Goal: Task Accomplishment & Management: Manage account settings

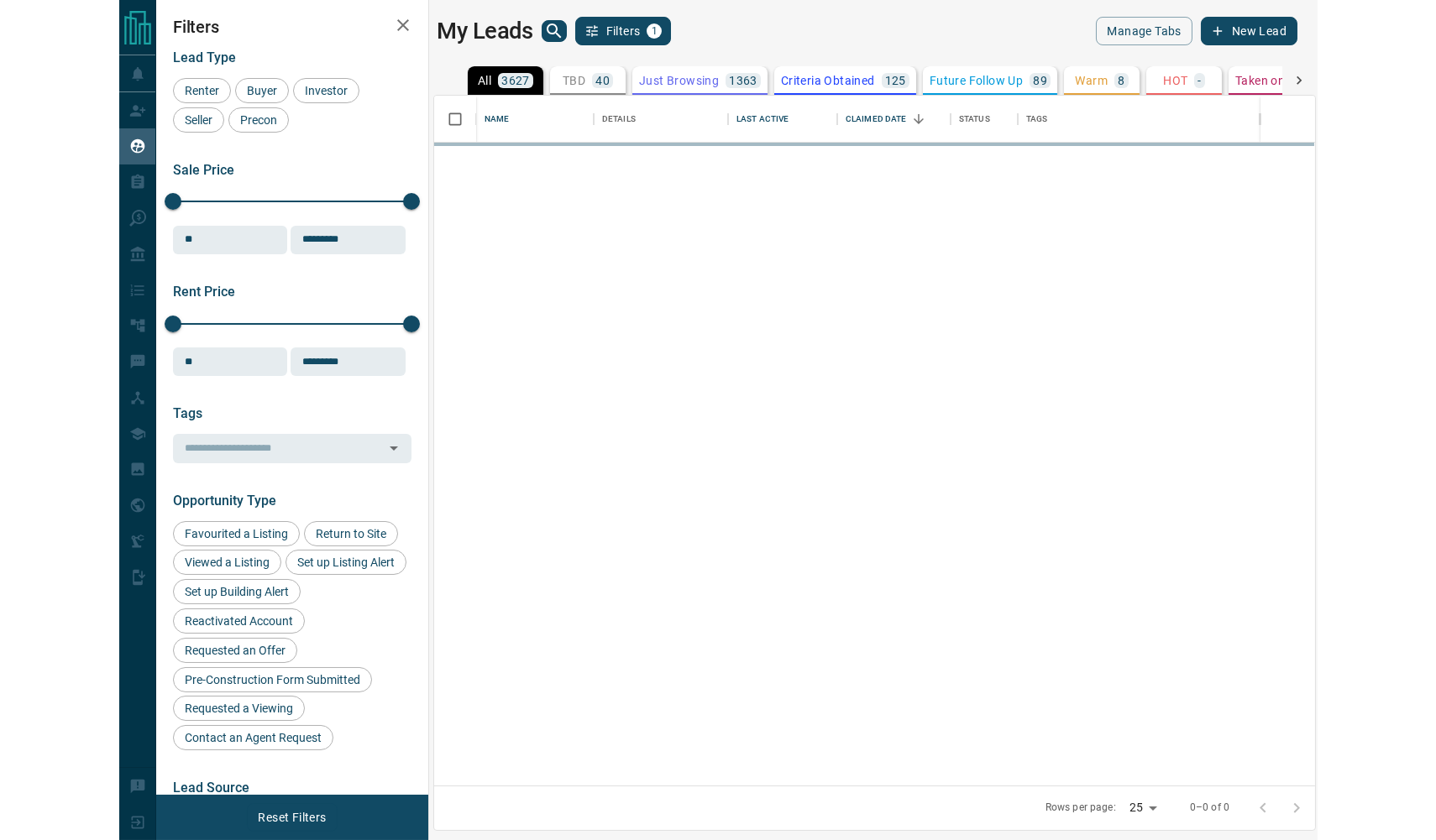
scroll to position [690, 881]
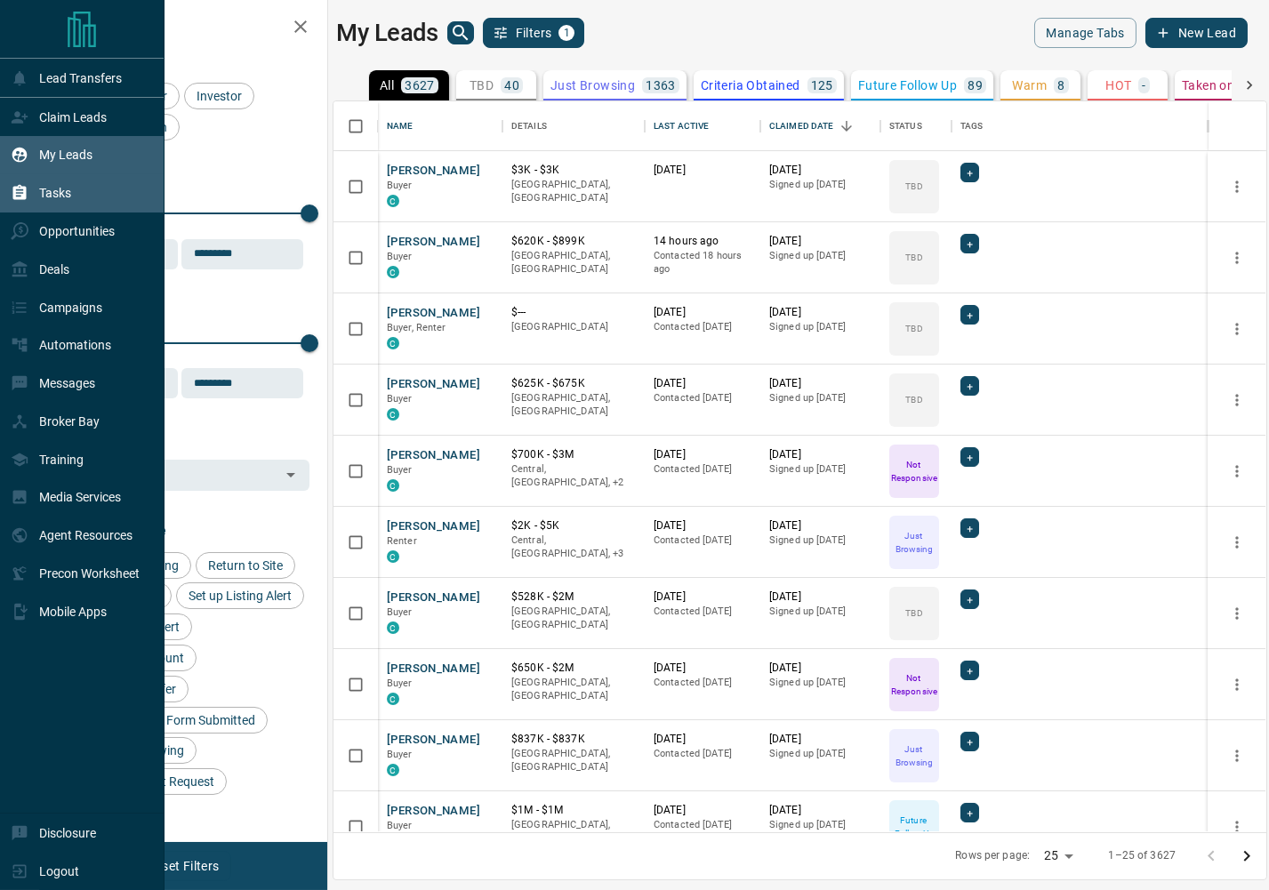
click at [28, 192] on icon at bounding box center [20, 193] width 18 height 18
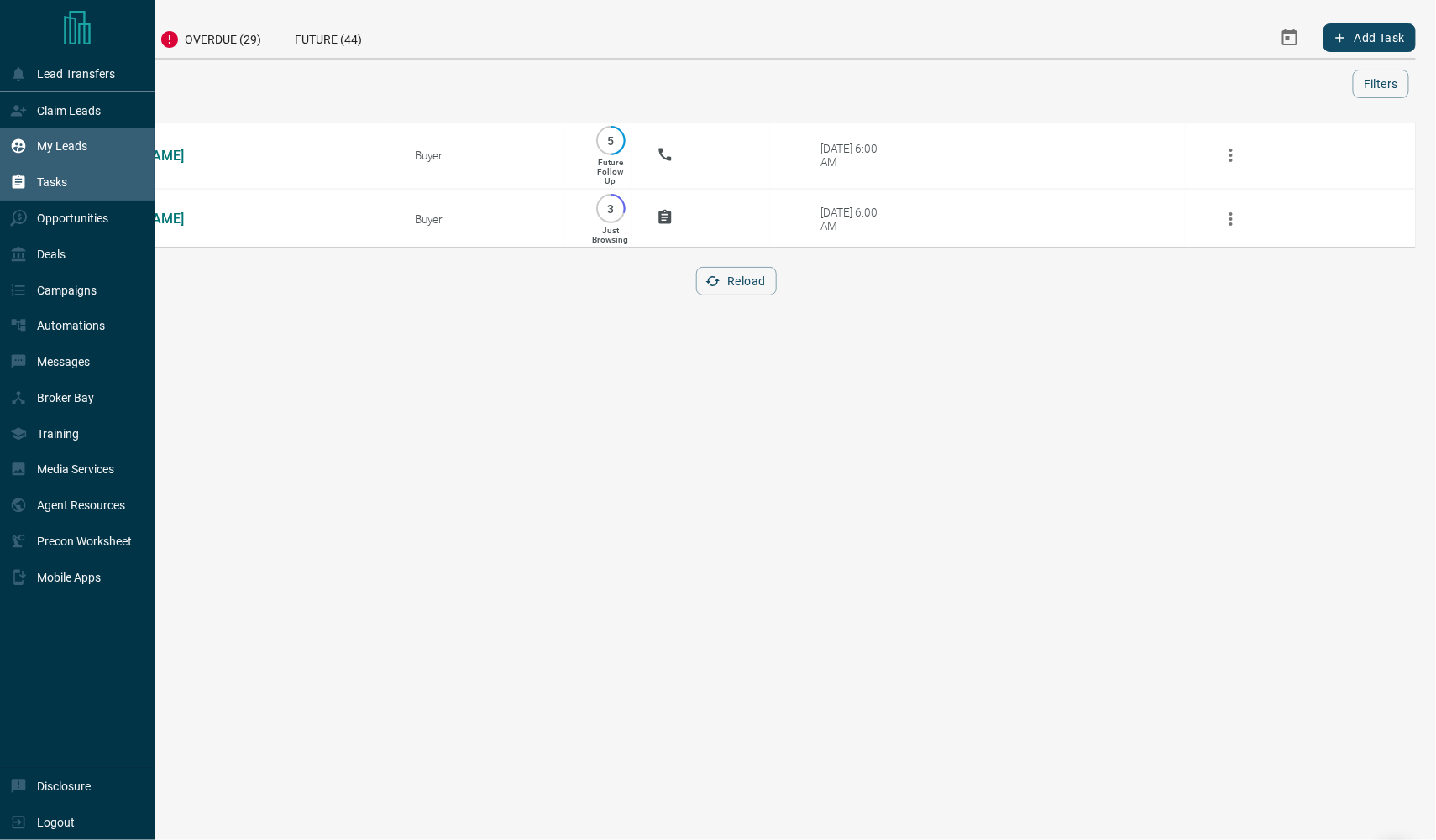
click at [16, 147] on icon at bounding box center [18, 146] width 14 height 14
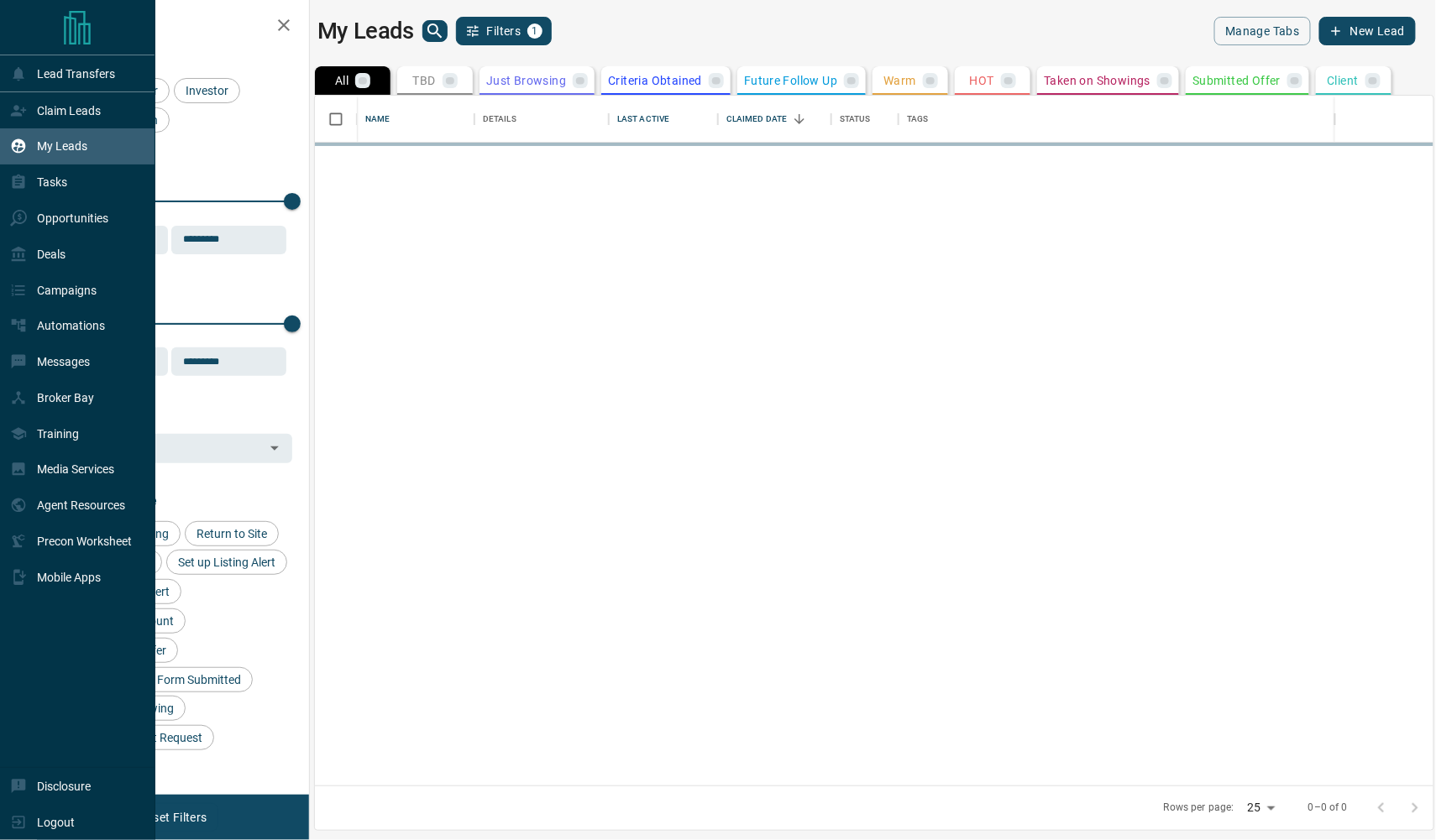
scroll to position [1, 1]
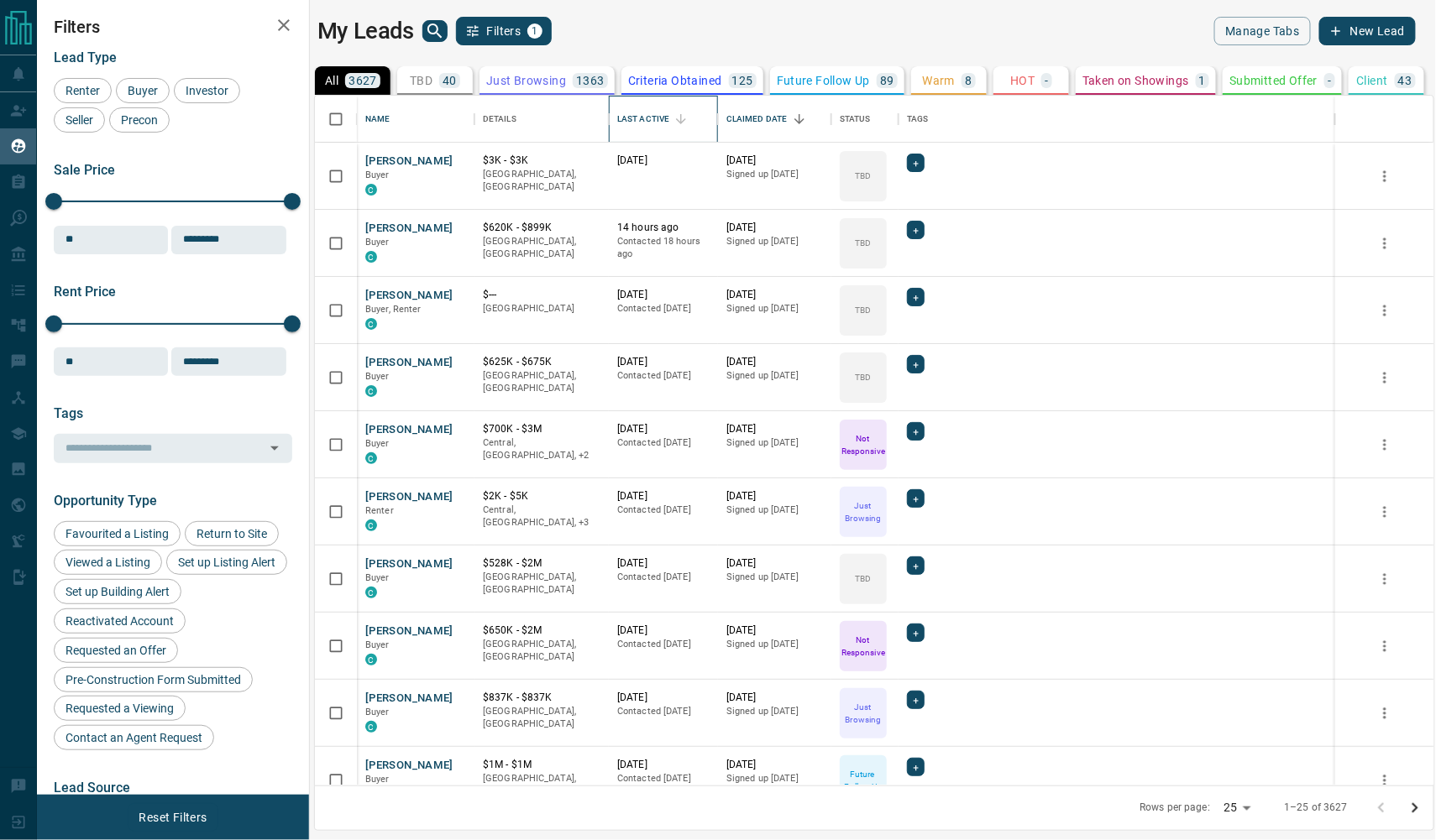
click at [654, 113] on div "Last Active" at bounding box center [643, 119] width 52 height 47
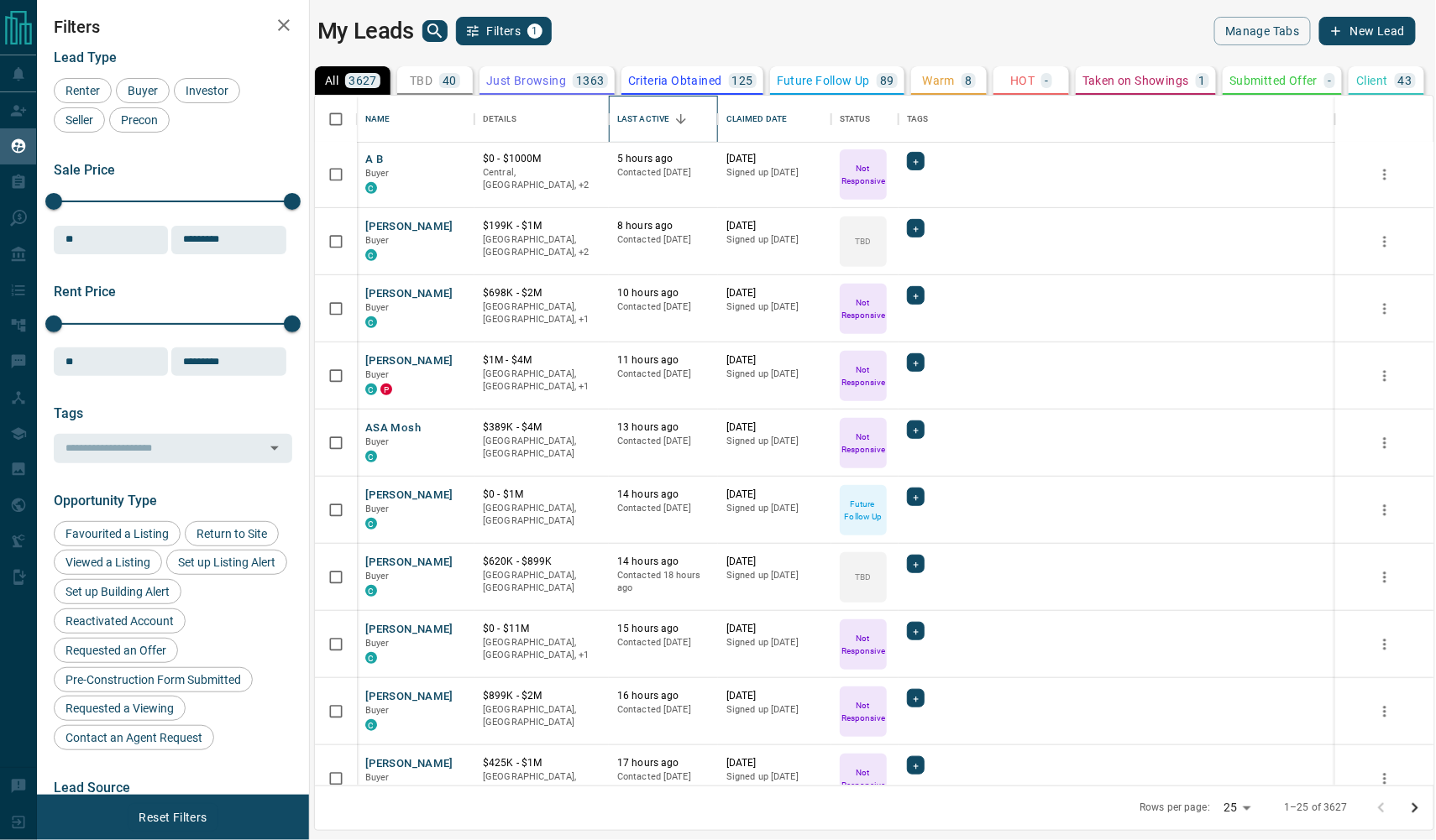
scroll to position [286, 0]
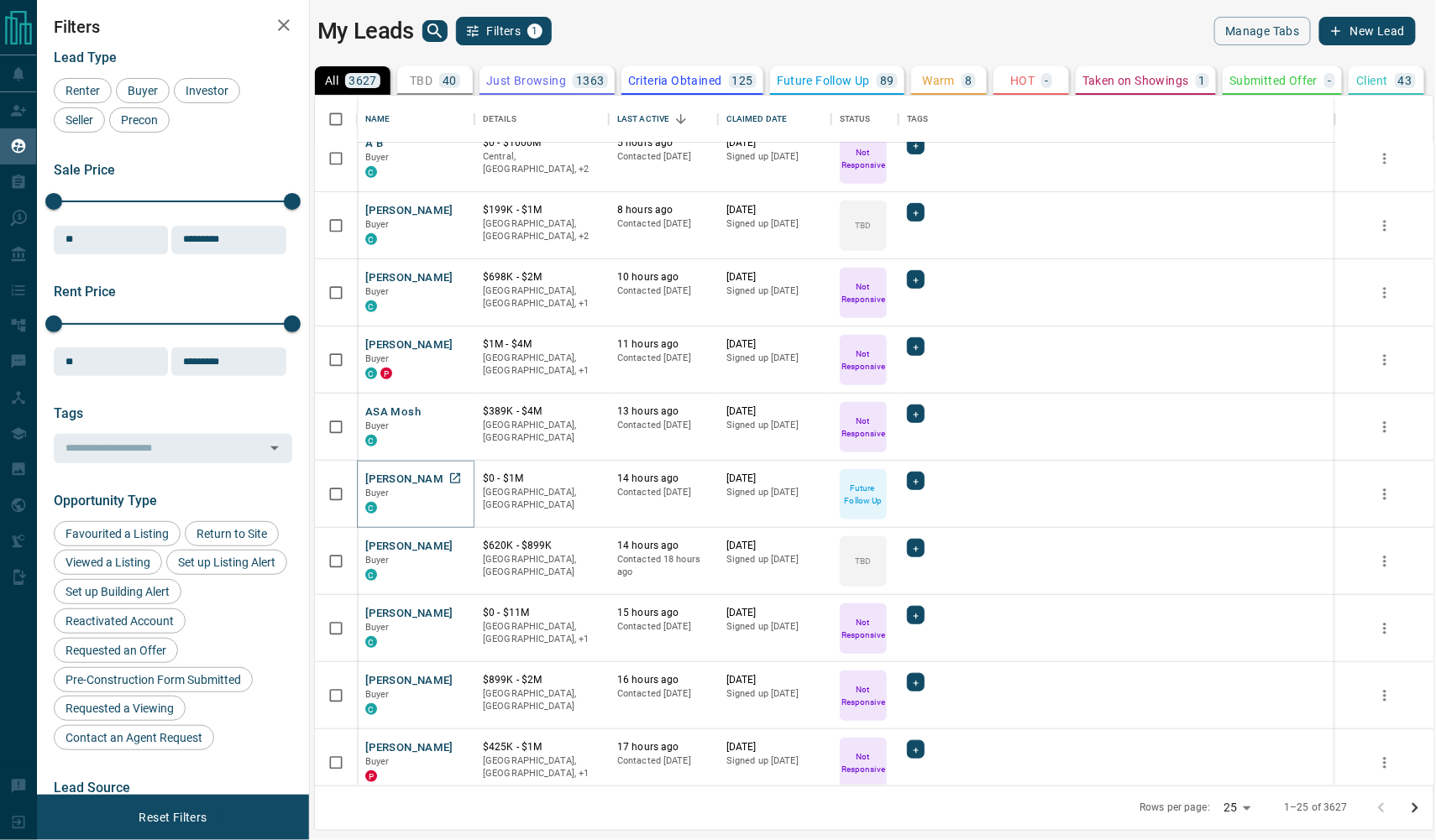
click at [395, 482] on button "[PERSON_NAME]" at bounding box center [409, 479] width 88 height 16
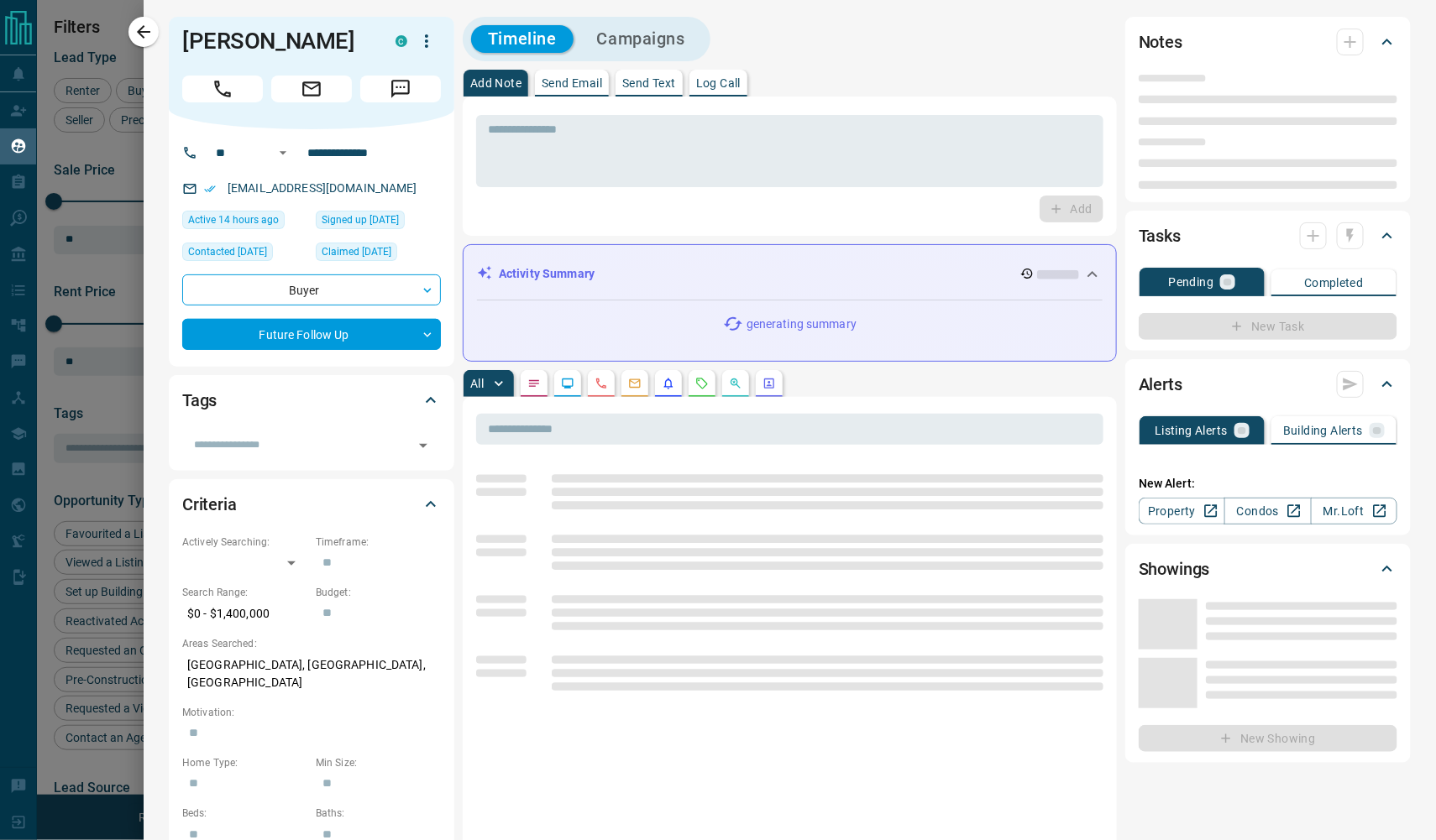
type input "**"
type input "**********"
type input "*"
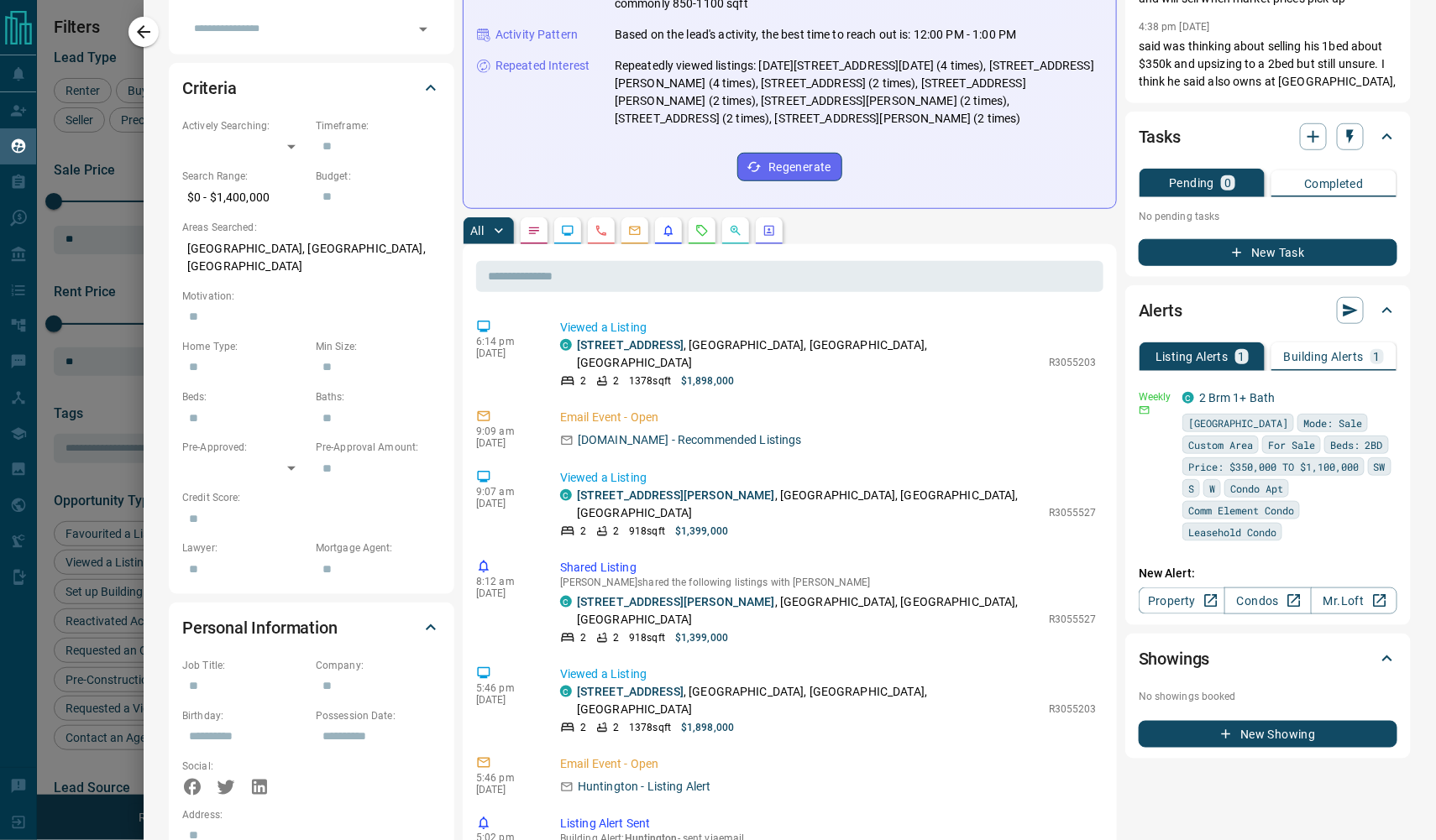
scroll to position [427, 0]
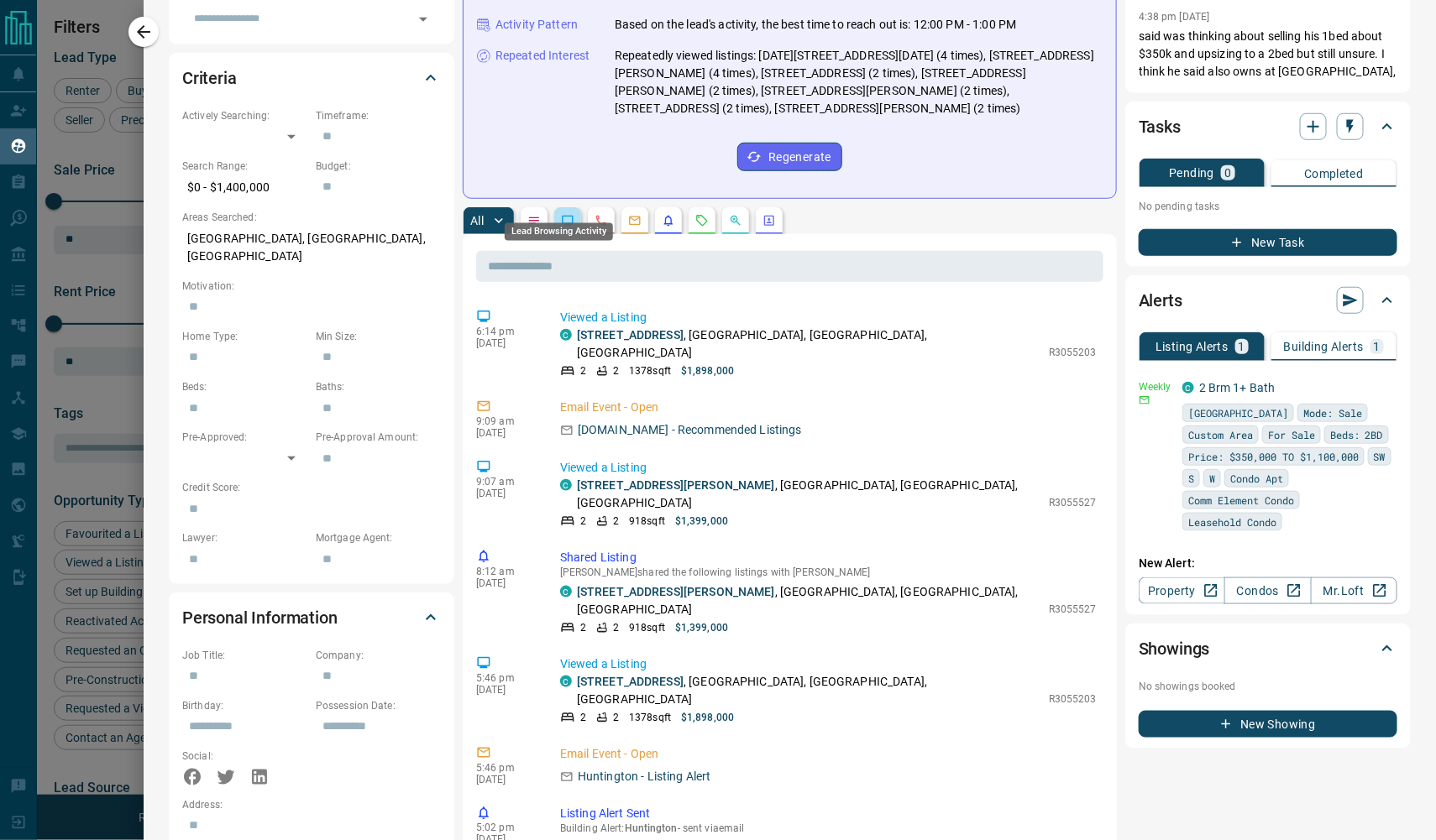
click at [572, 216] on icon "Lead Browsing Activity" at bounding box center [568, 221] width 11 height 10
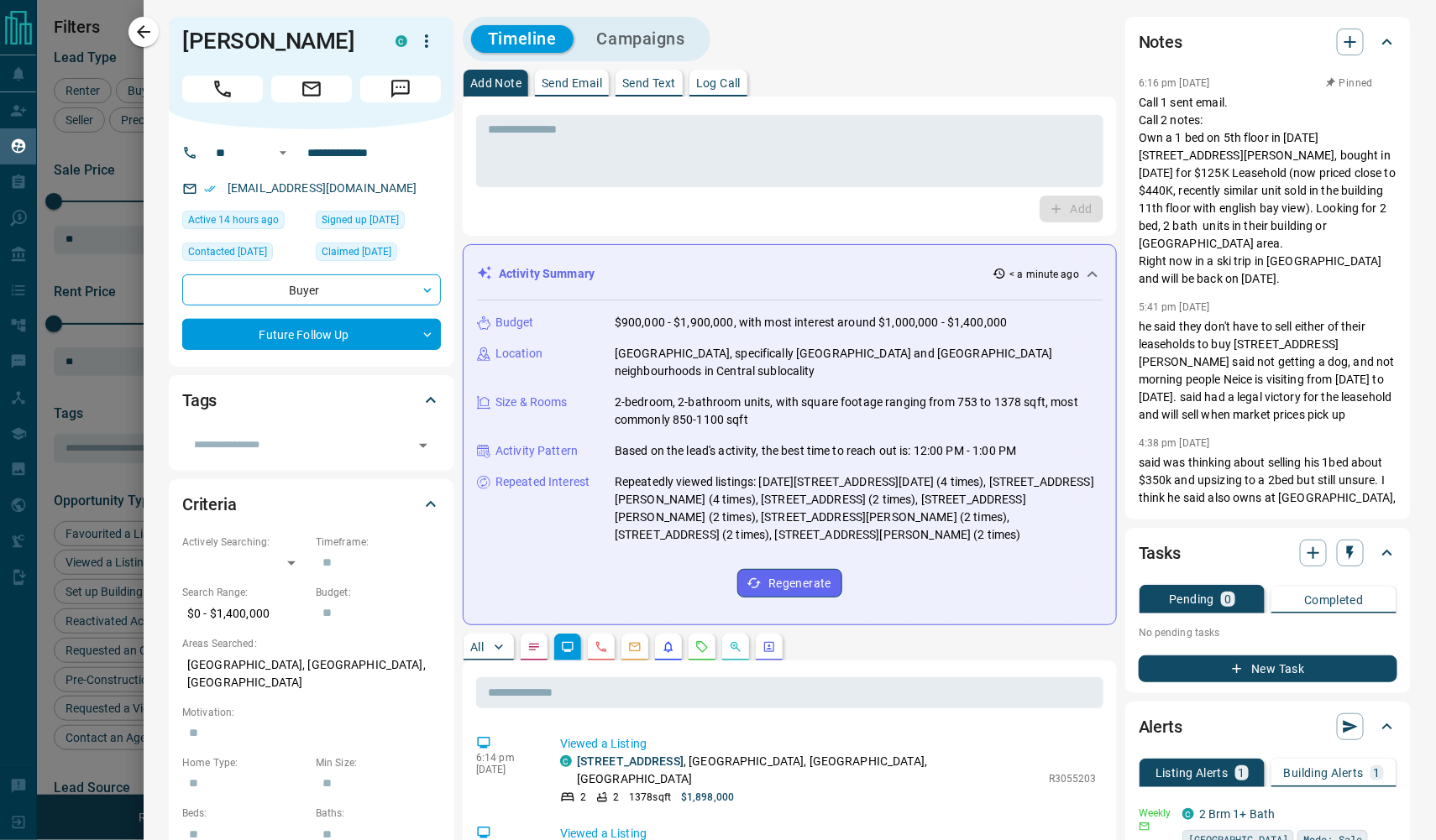
scroll to position [0, 0]
click at [154, 37] on icon "button" at bounding box center [143, 31] width 20 height 20
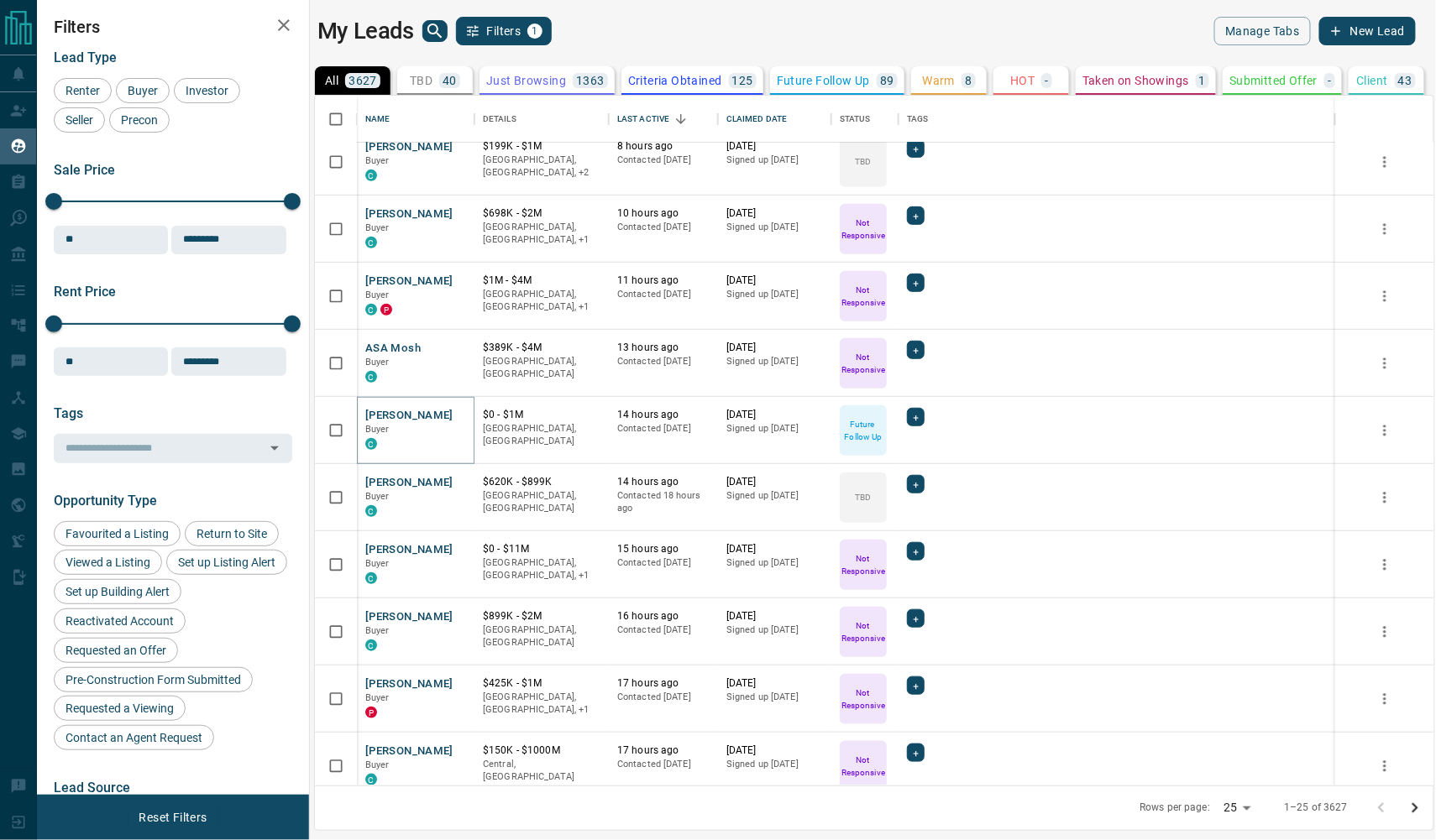
scroll to position [360, 0]
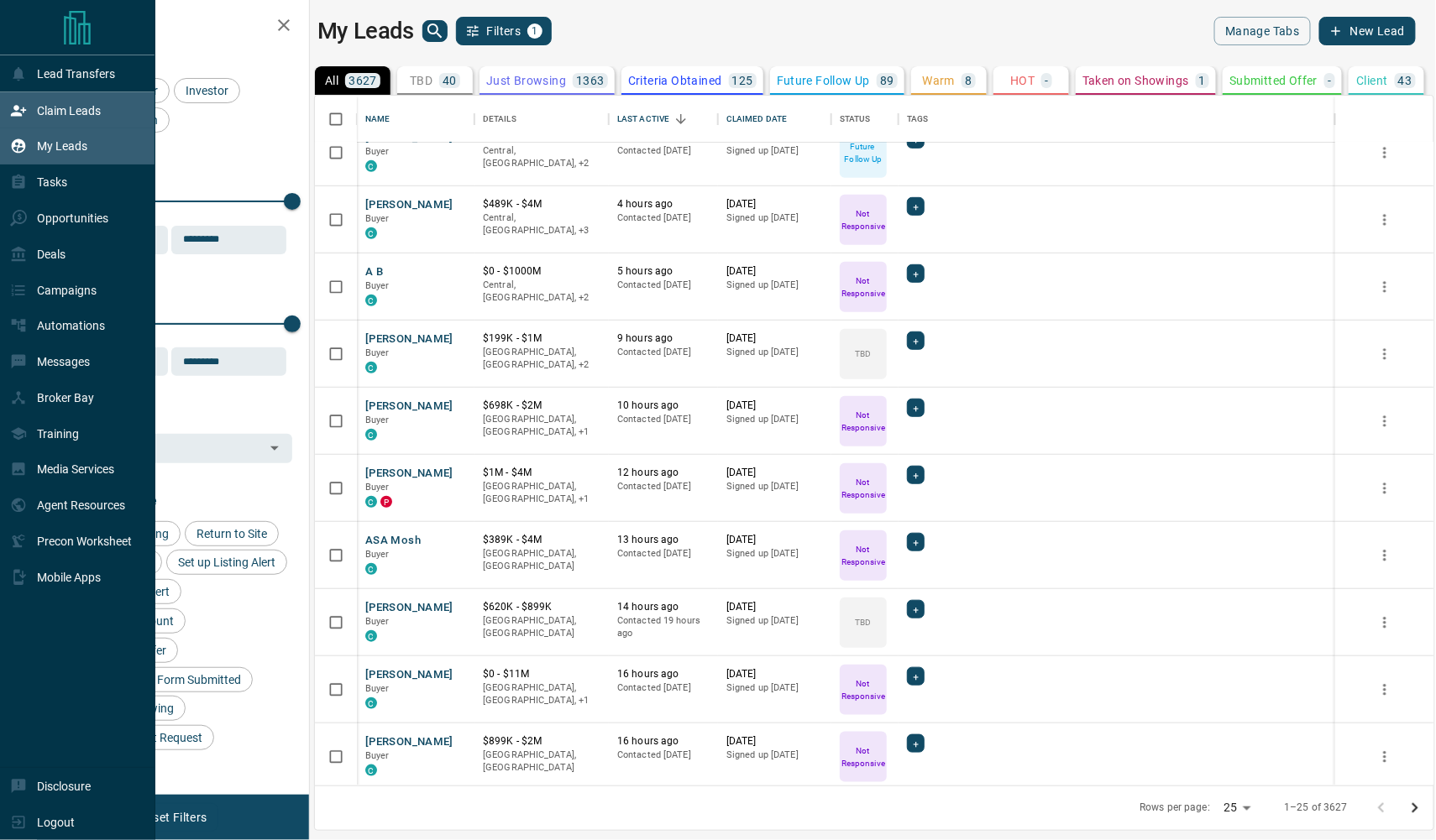
click at [25, 116] on icon at bounding box center [19, 111] width 17 height 17
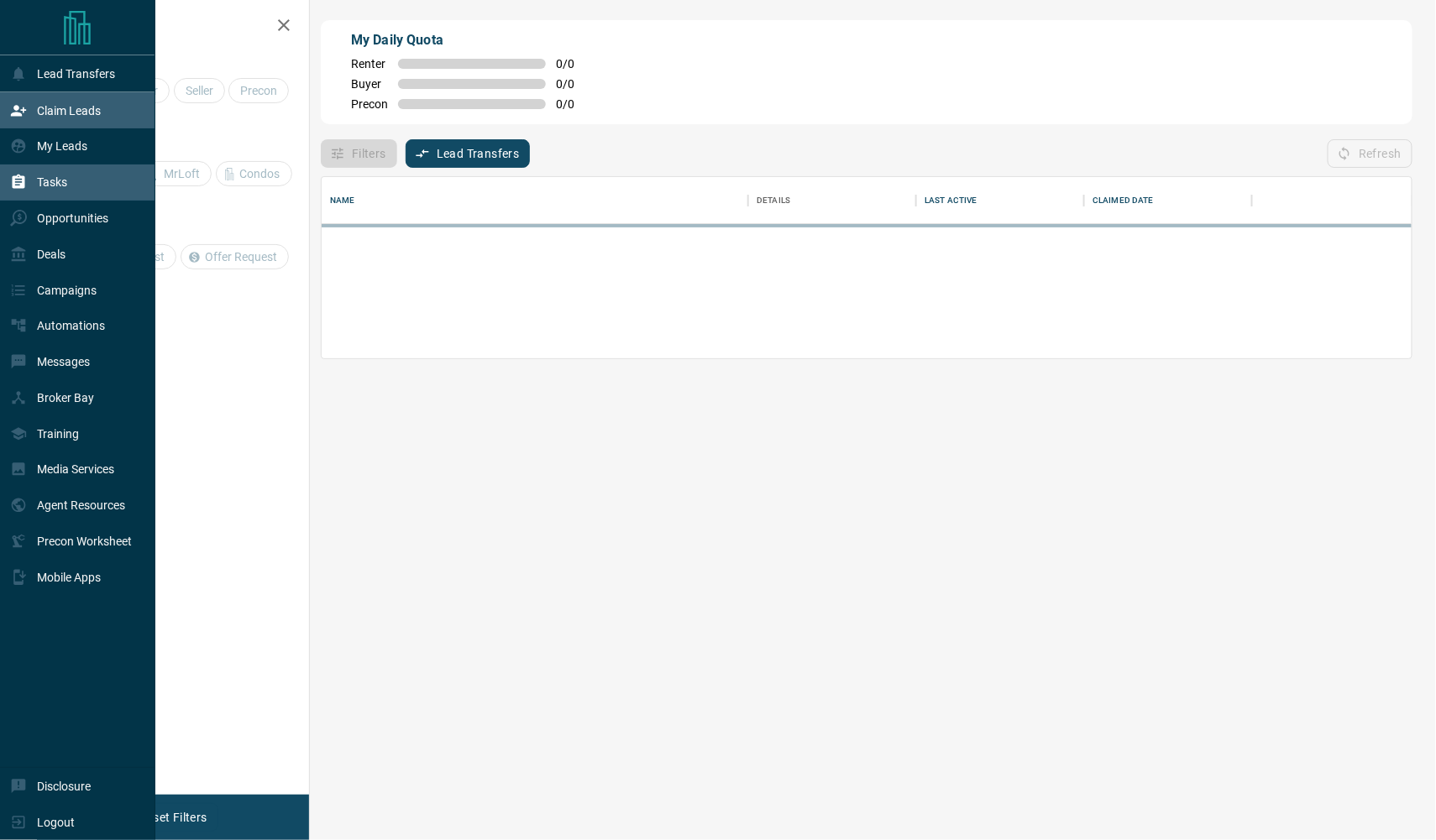
scroll to position [113, 1090]
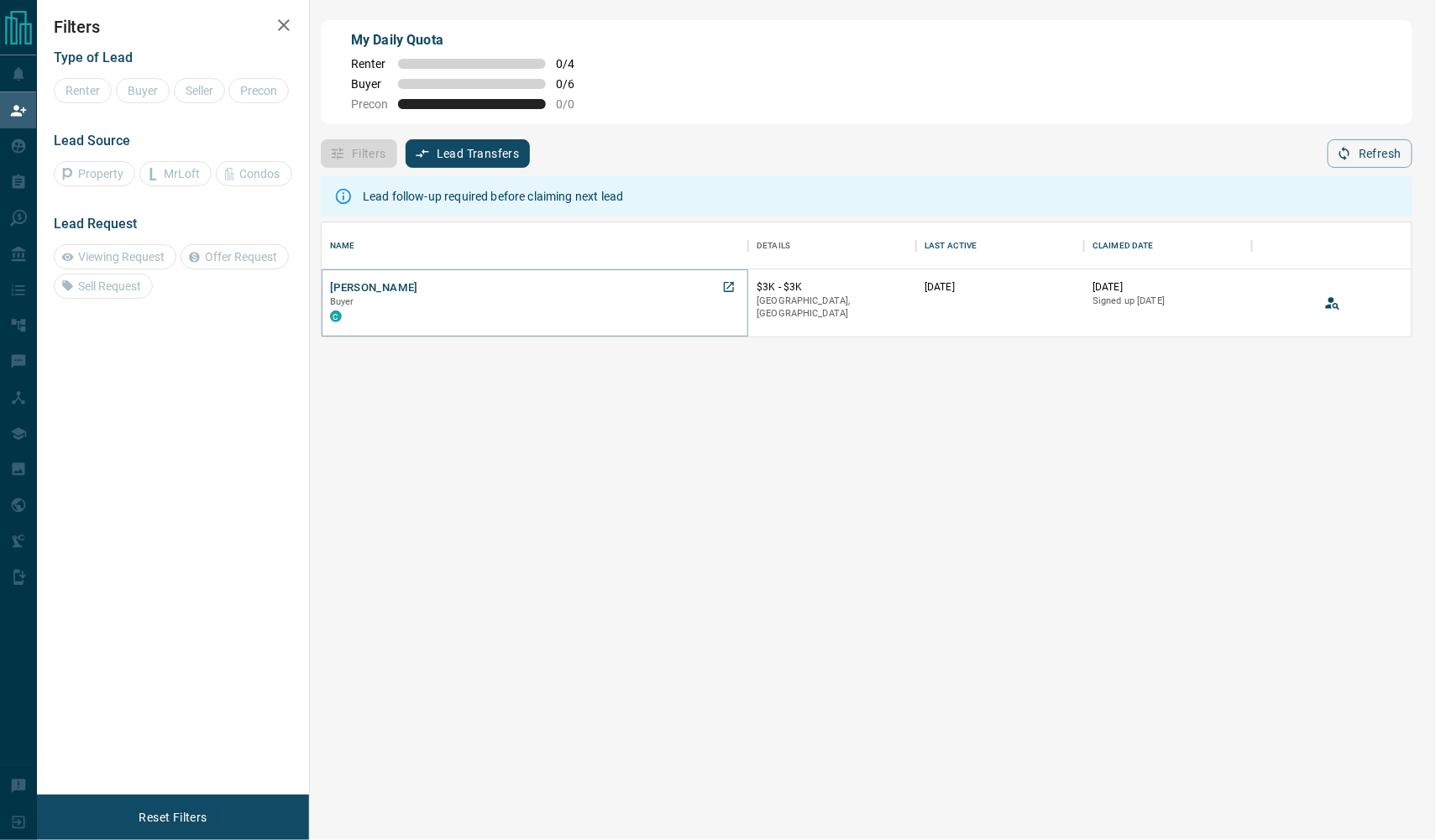
click at [374, 293] on button "[PERSON_NAME]" at bounding box center [374, 288] width 88 height 16
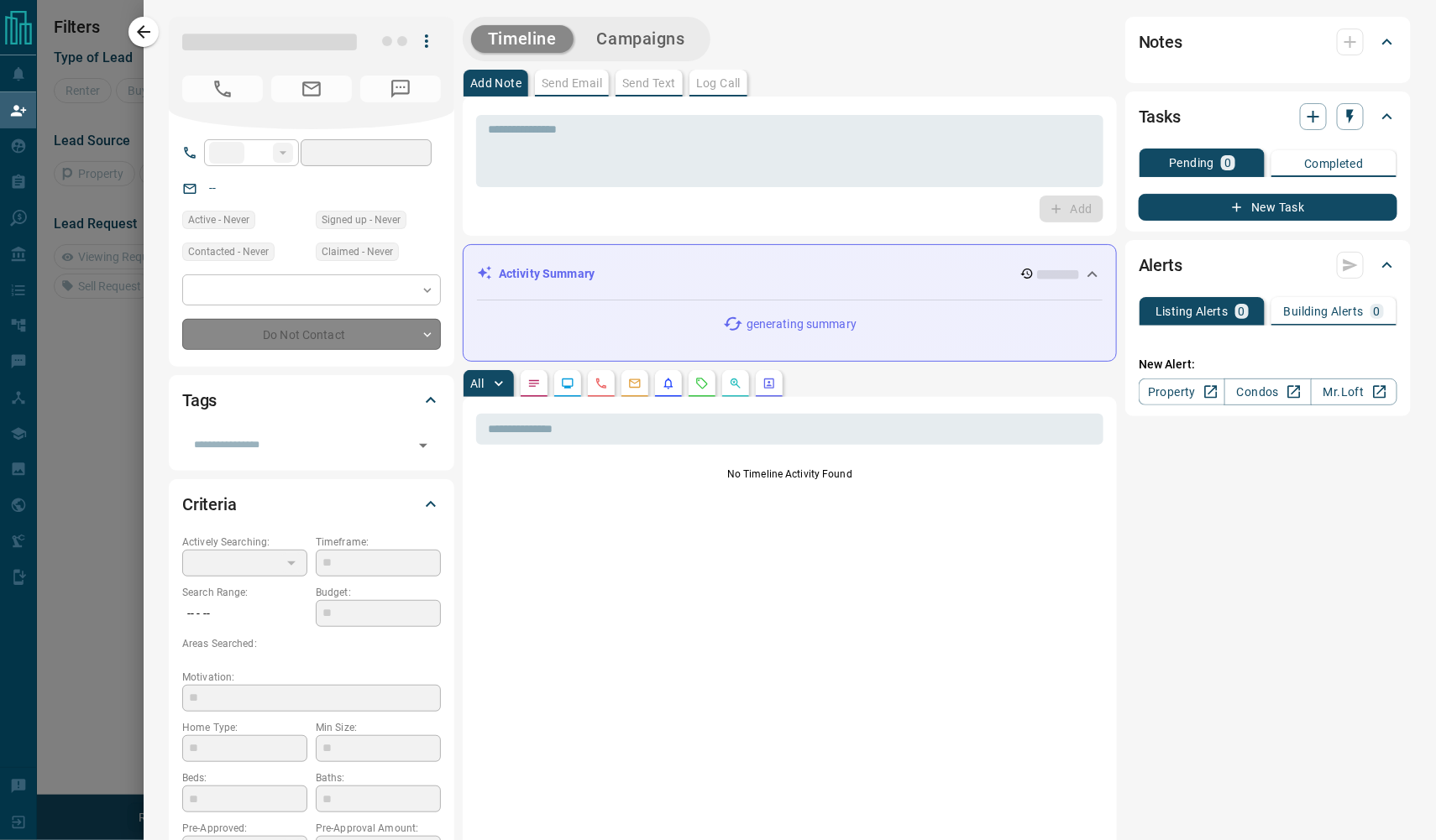
type input "**"
type input "**********"
type input "**"
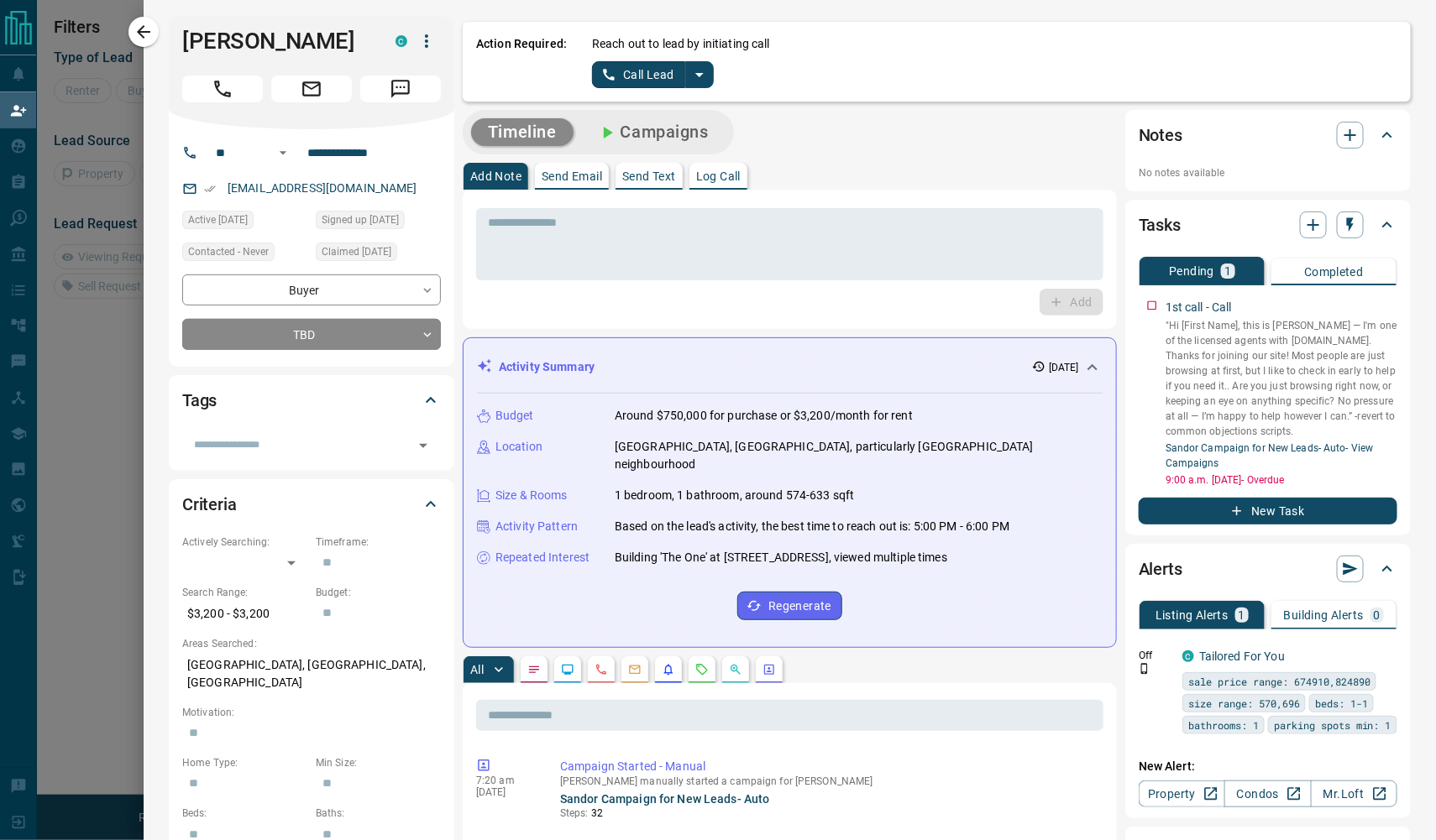
scroll to position [0, 0]
click at [667, 133] on button "Campaigns" at bounding box center [653, 131] width 145 height 27
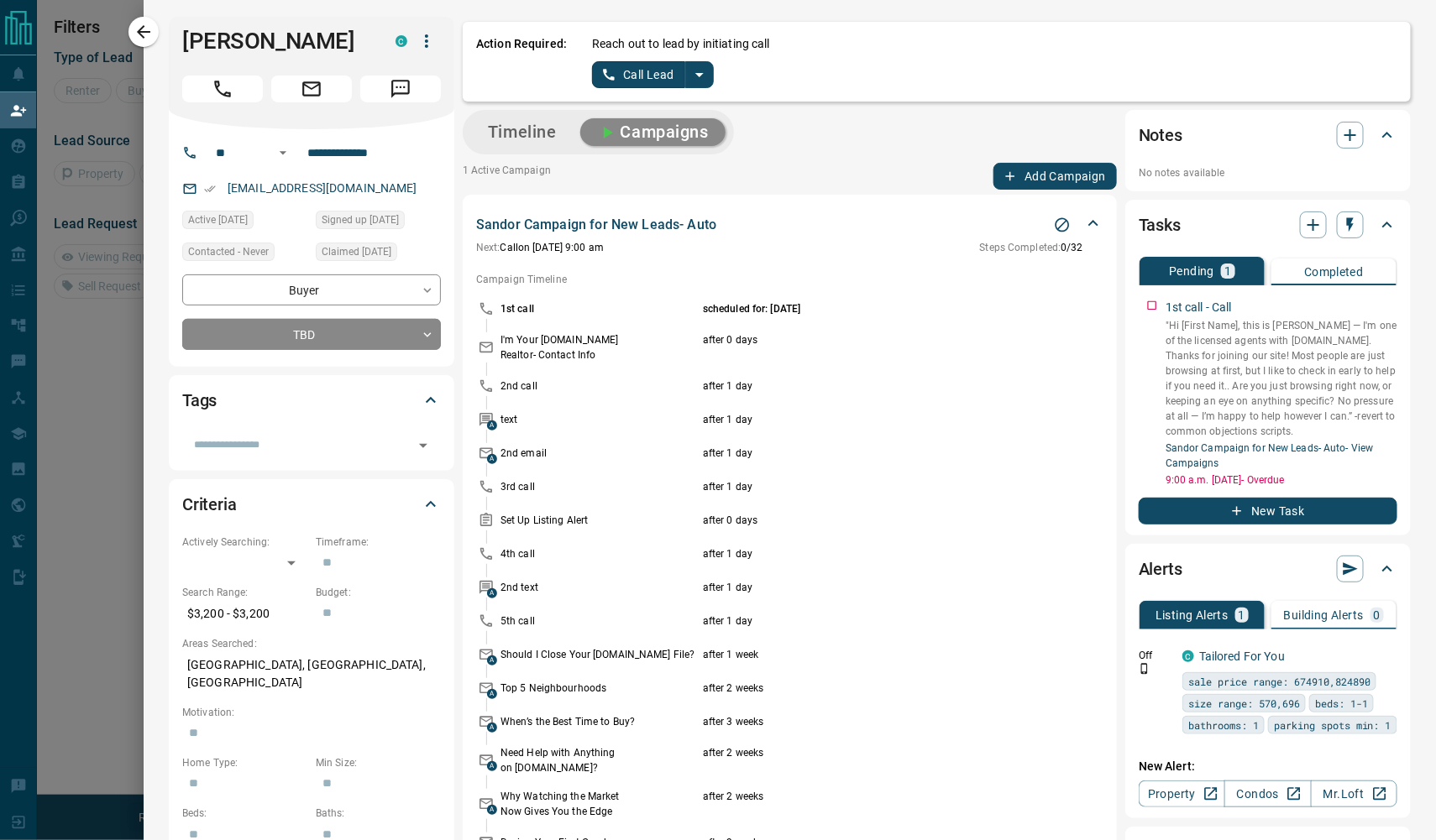
click at [512, 133] on button "Timeline" at bounding box center [522, 131] width 103 height 27
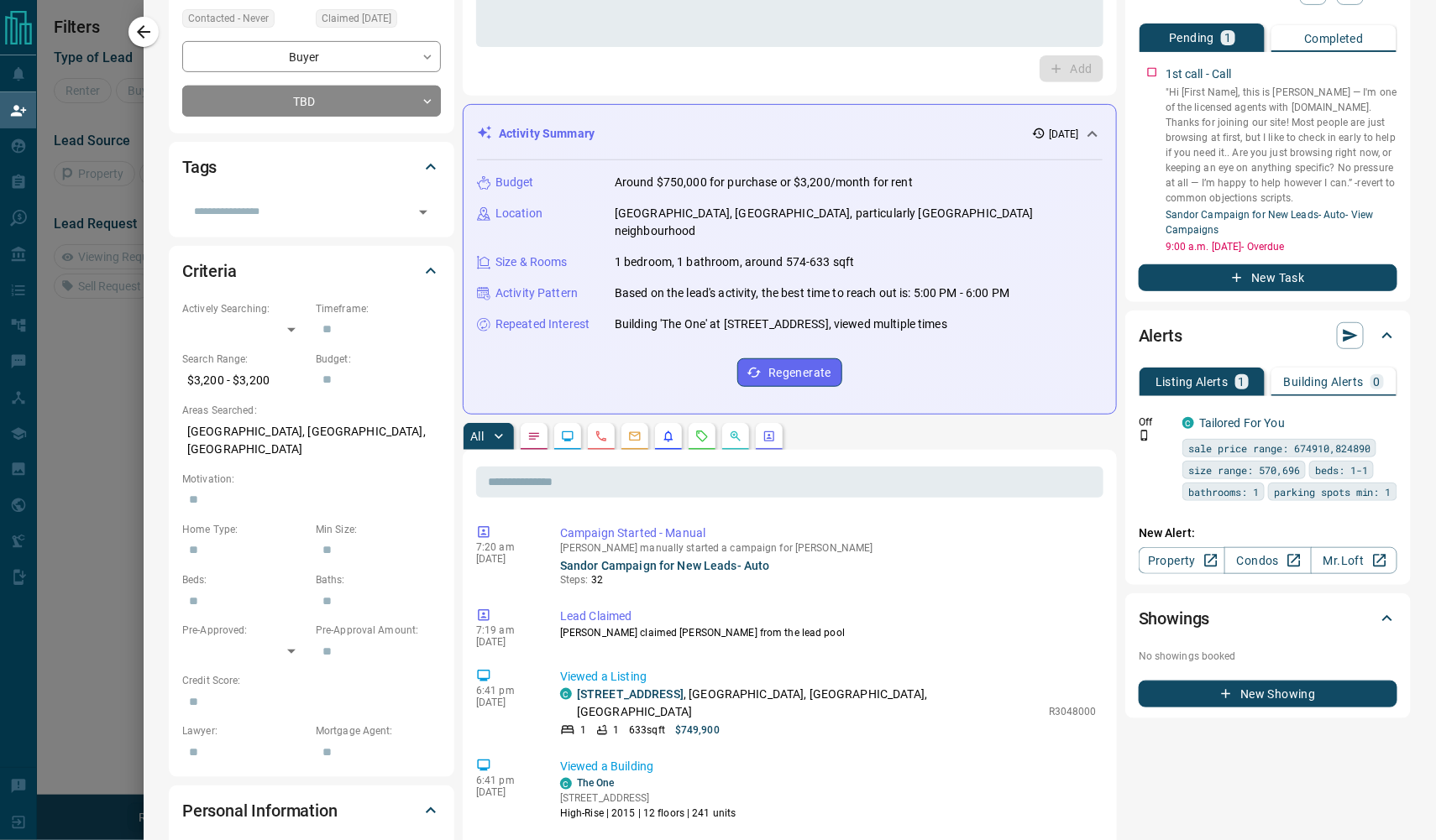
scroll to position [256, 0]
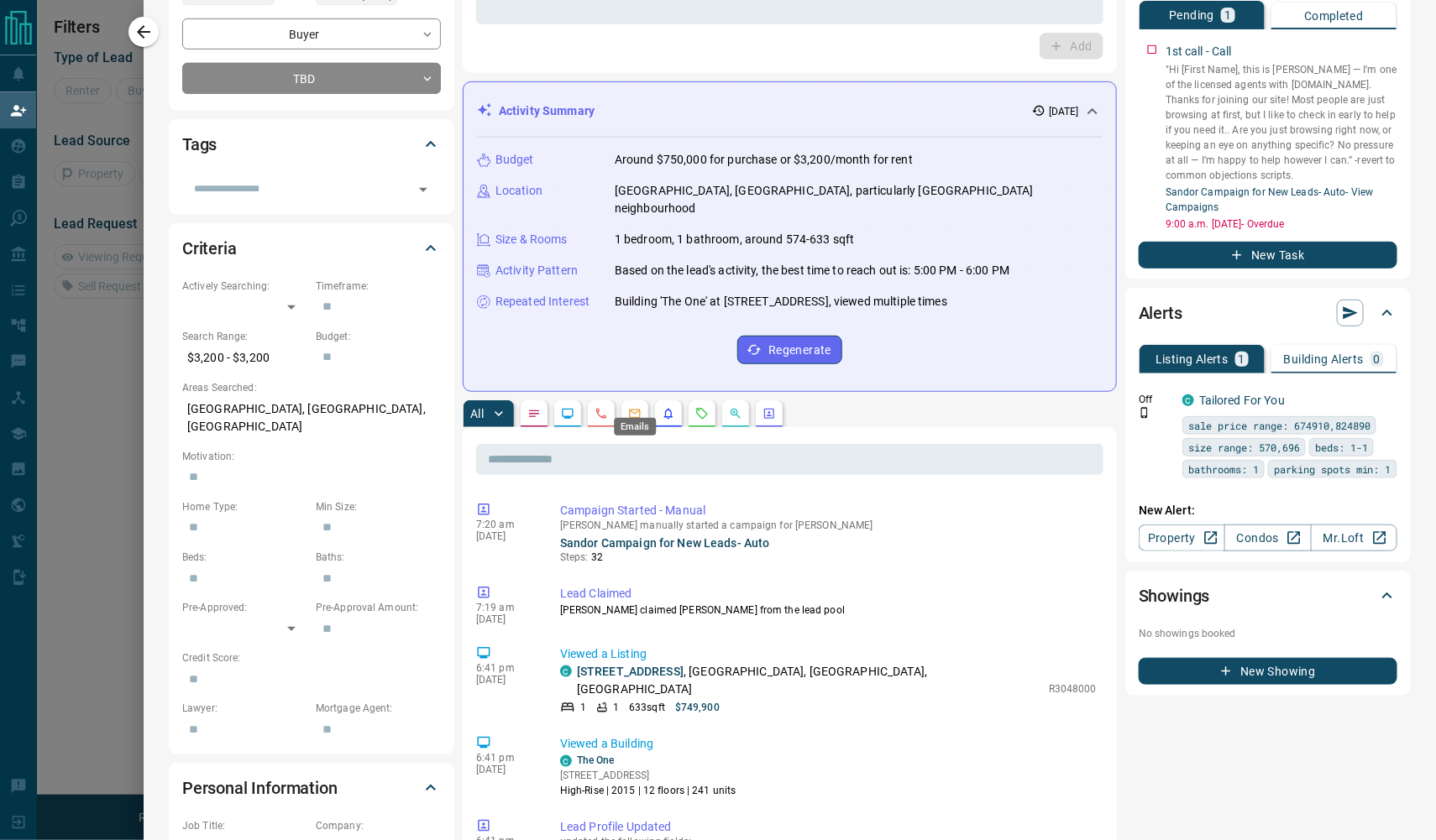
click at [639, 407] on icon "Emails" at bounding box center [634, 413] width 13 height 13
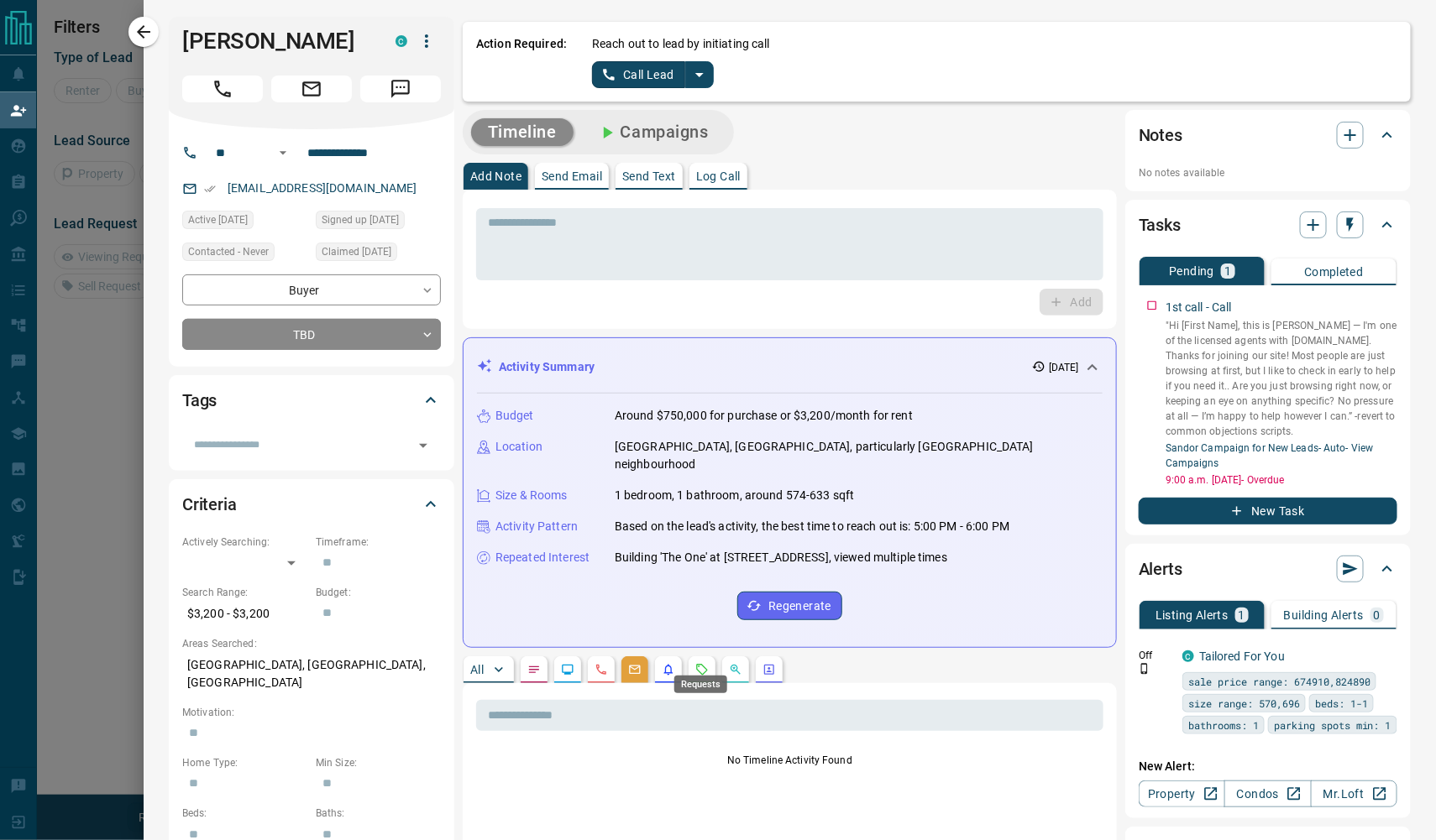
scroll to position [0, 0]
click at [672, 175] on p "Send Text" at bounding box center [649, 176] width 54 height 11
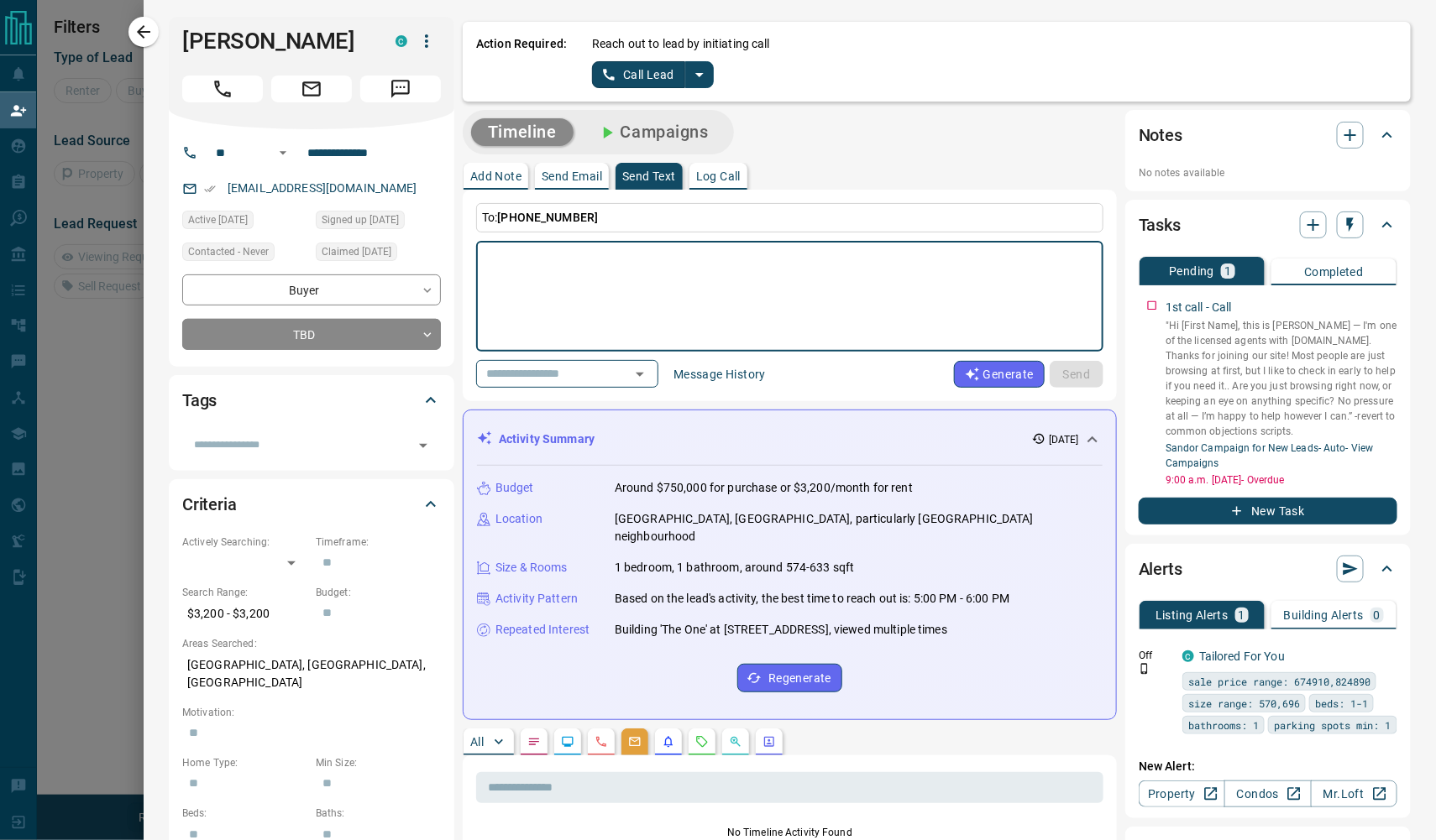
click at [776, 378] on button "Message History" at bounding box center [719, 374] width 112 height 26
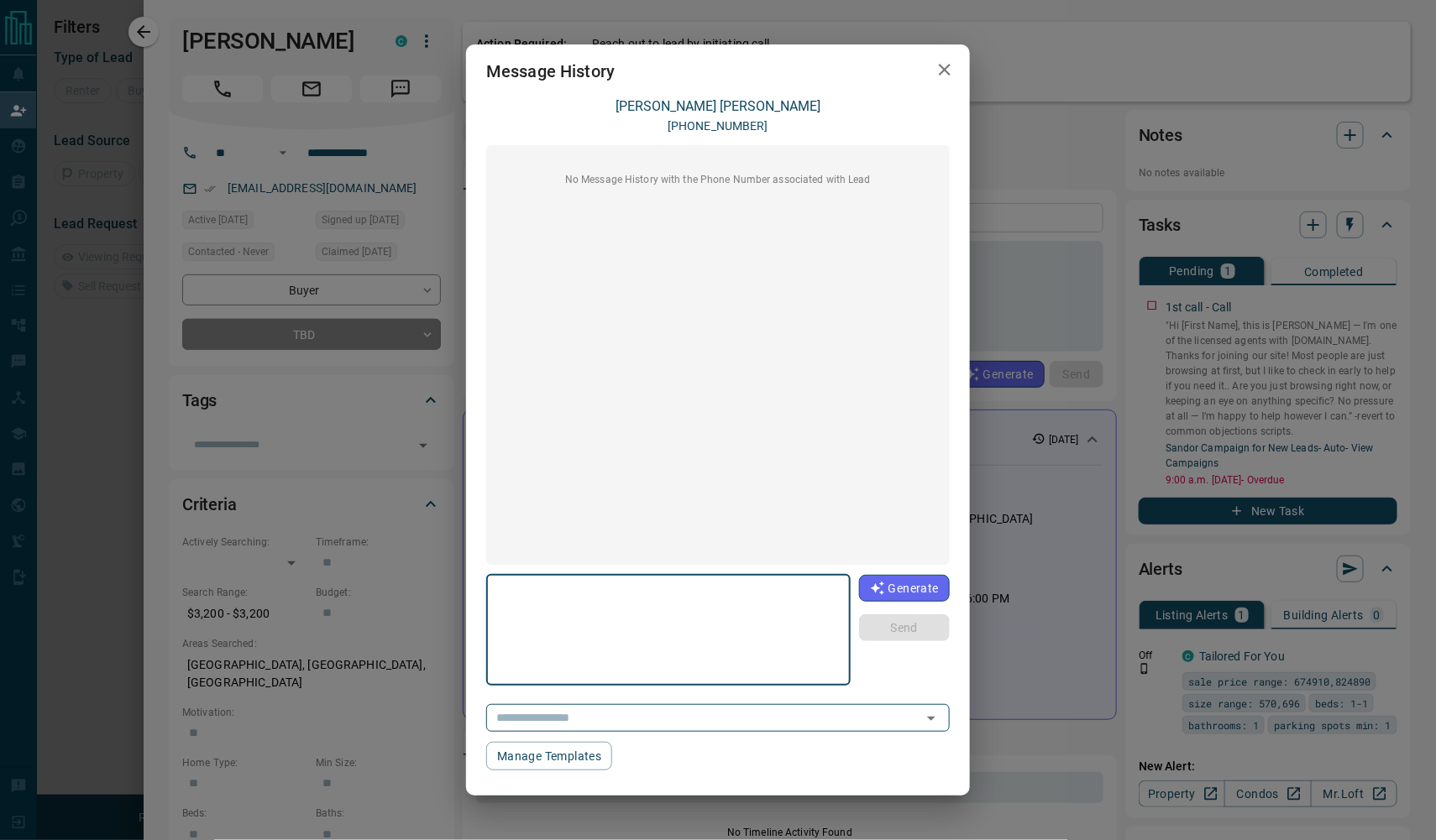
click at [946, 75] on icon "button" at bounding box center [944, 69] width 20 height 20
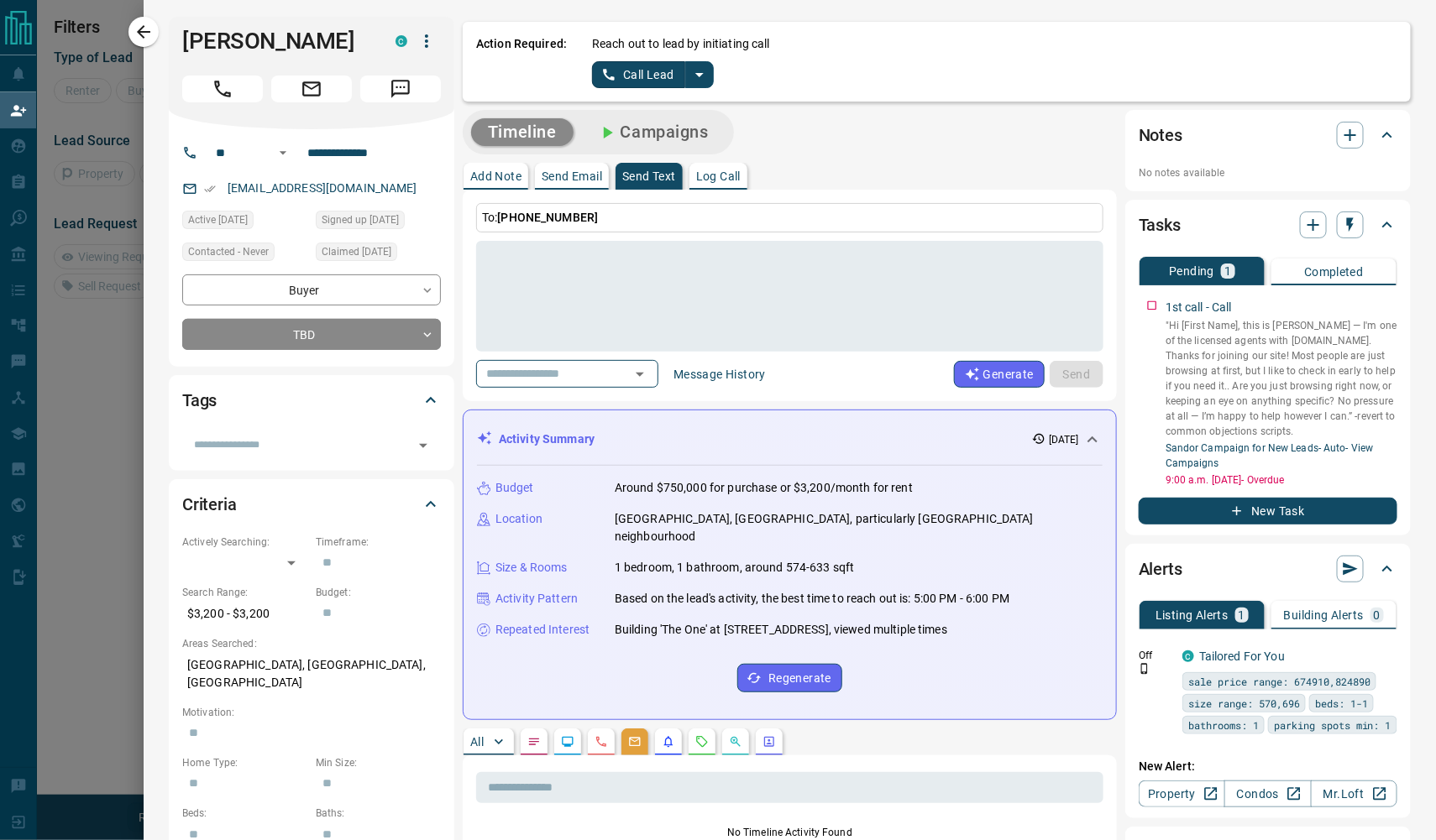
click at [704, 75] on icon "split button" at bounding box center [699, 74] width 20 height 20
click at [676, 135] on li "Log Manual Call" at bounding box center [648, 132] width 103 height 25
click at [650, 74] on button "Log Manual Call" at bounding box center [647, 75] width 110 height 26
click at [650, 74] on button "No" at bounding box center [639, 75] width 29 height 26
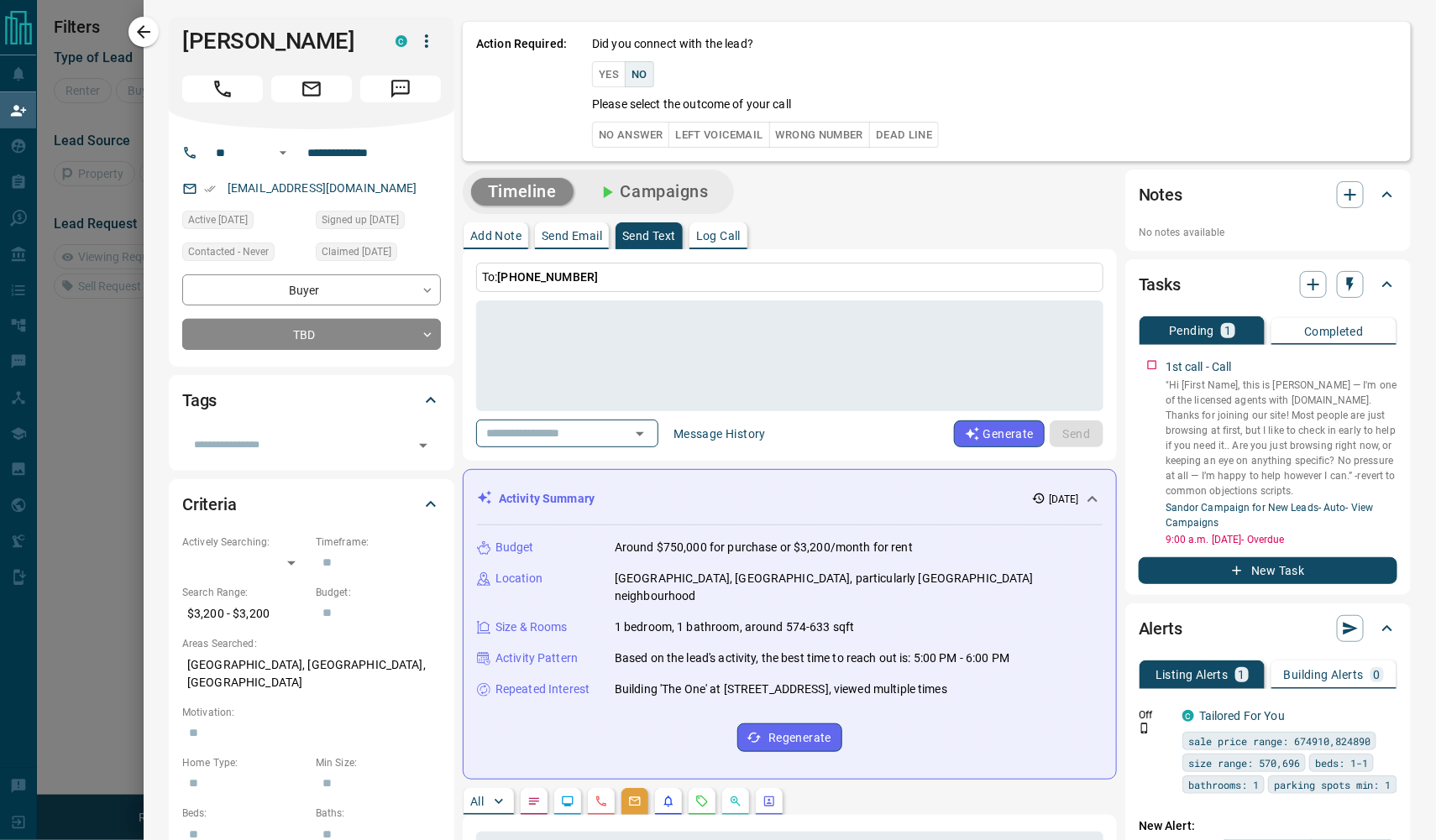
click at [642, 141] on button "No Answer" at bounding box center [631, 135] width 77 height 26
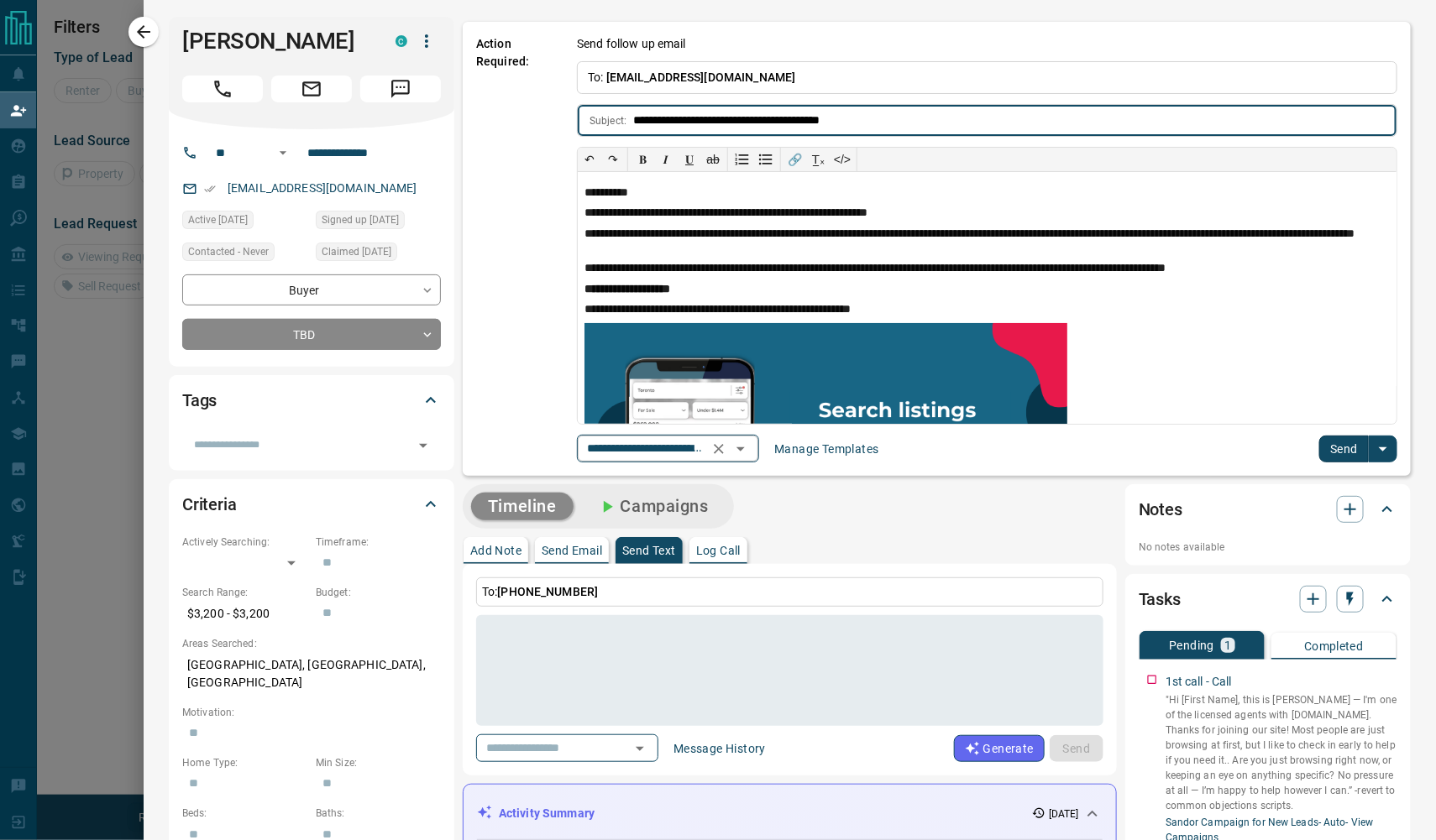
click at [751, 456] on icon "Open" at bounding box center [740, 448] width 20 height 20
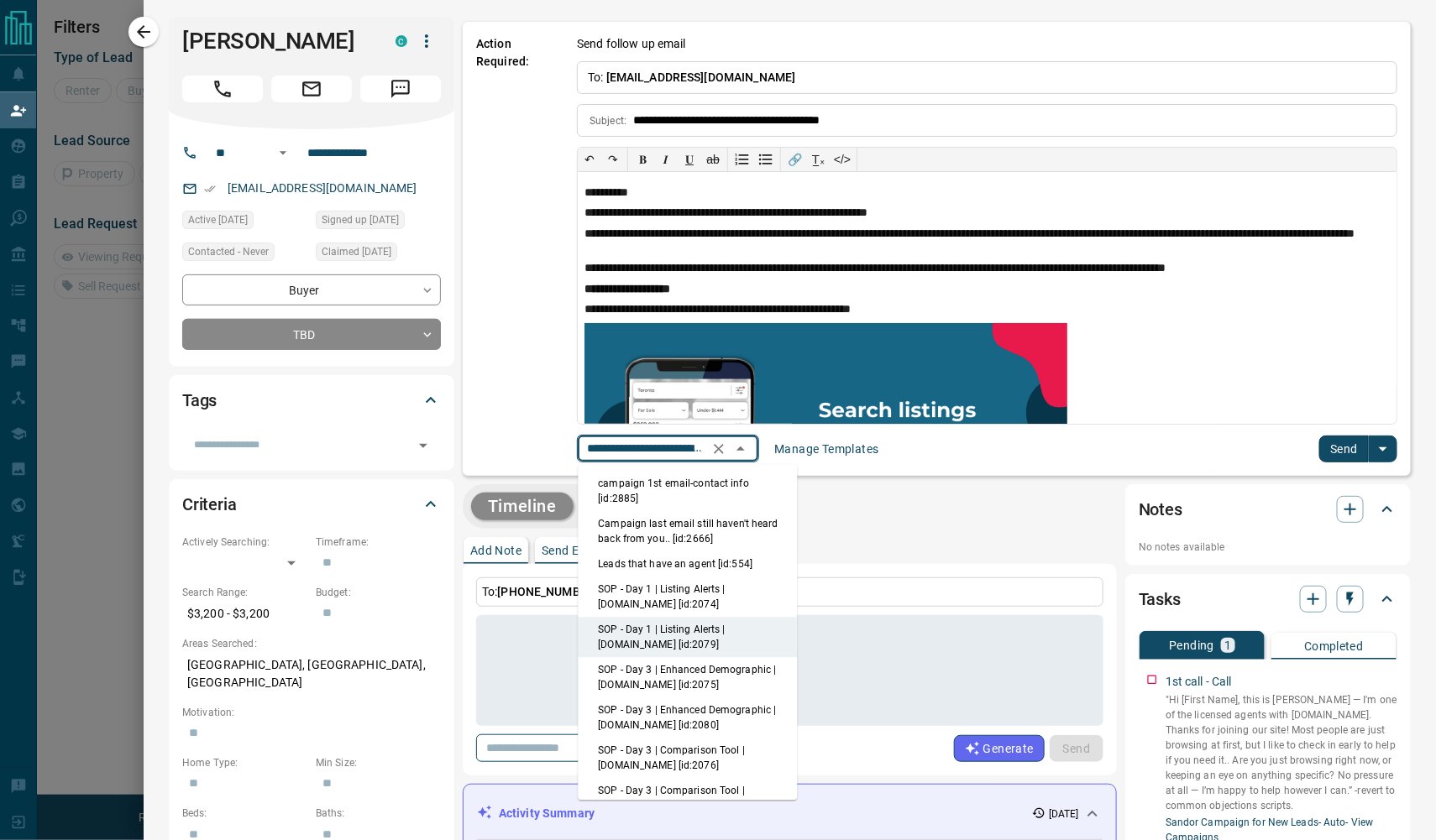
click at [770, 482] on li "campaign 1st email-contact info [id:2885]" at bounding box center [688, 492] width 219 height 41
type input "**********"
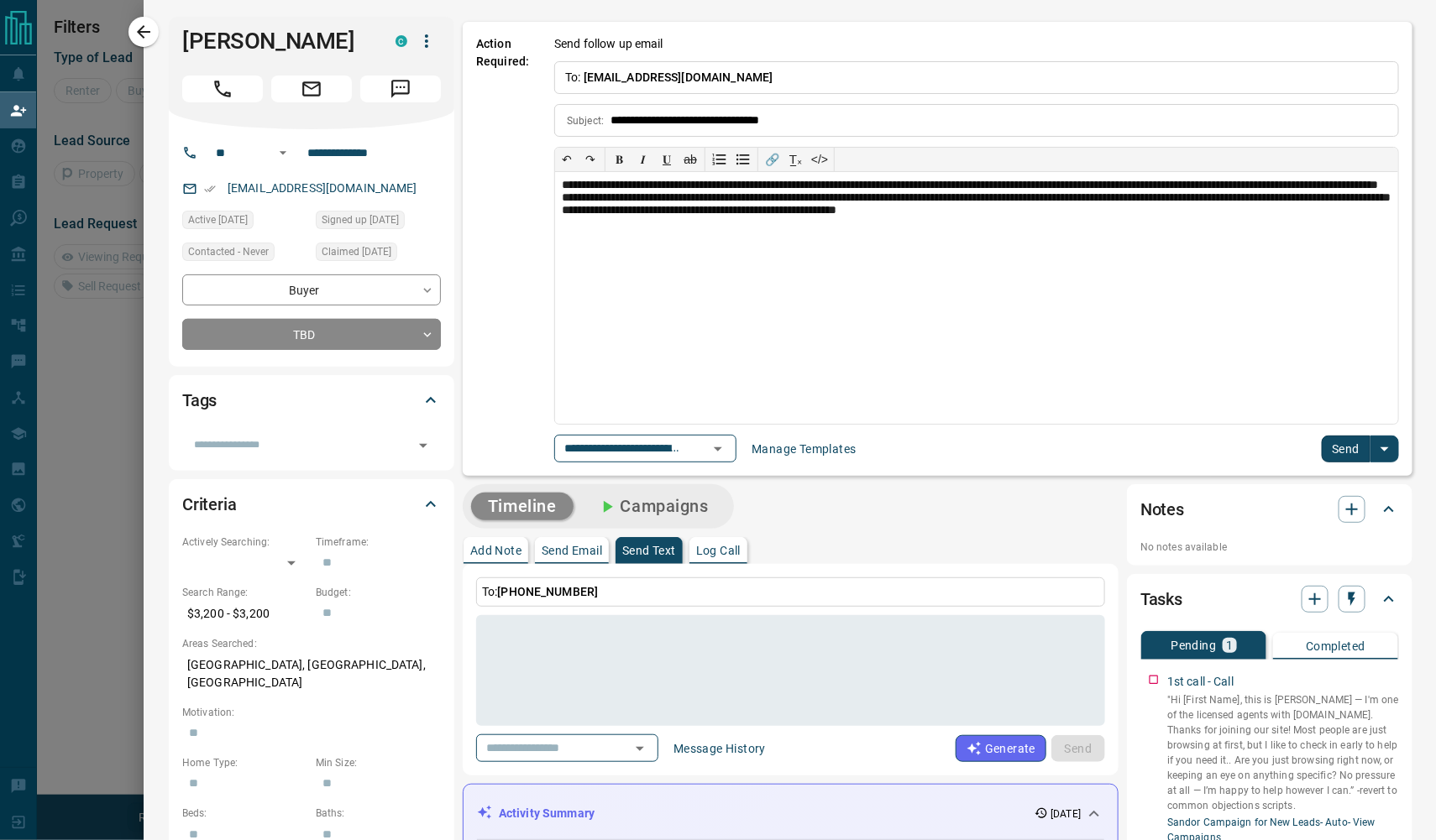
click at [1197, 448] on button "Send" at bounding box center [1346, 449] width 49 height 26
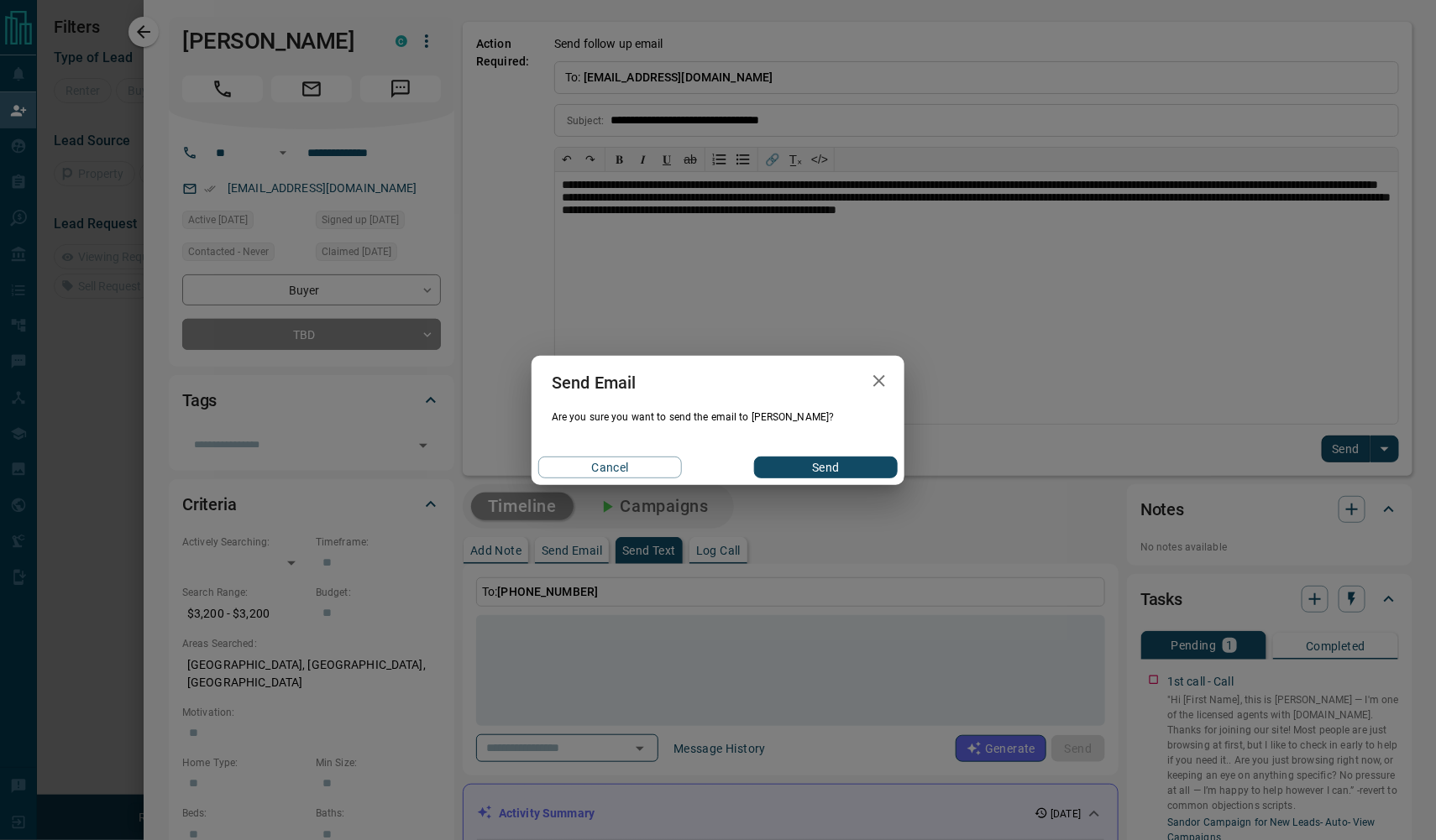
click at [875, 465] on button "Send" at bounding box center [826, 467] width 144 height 22
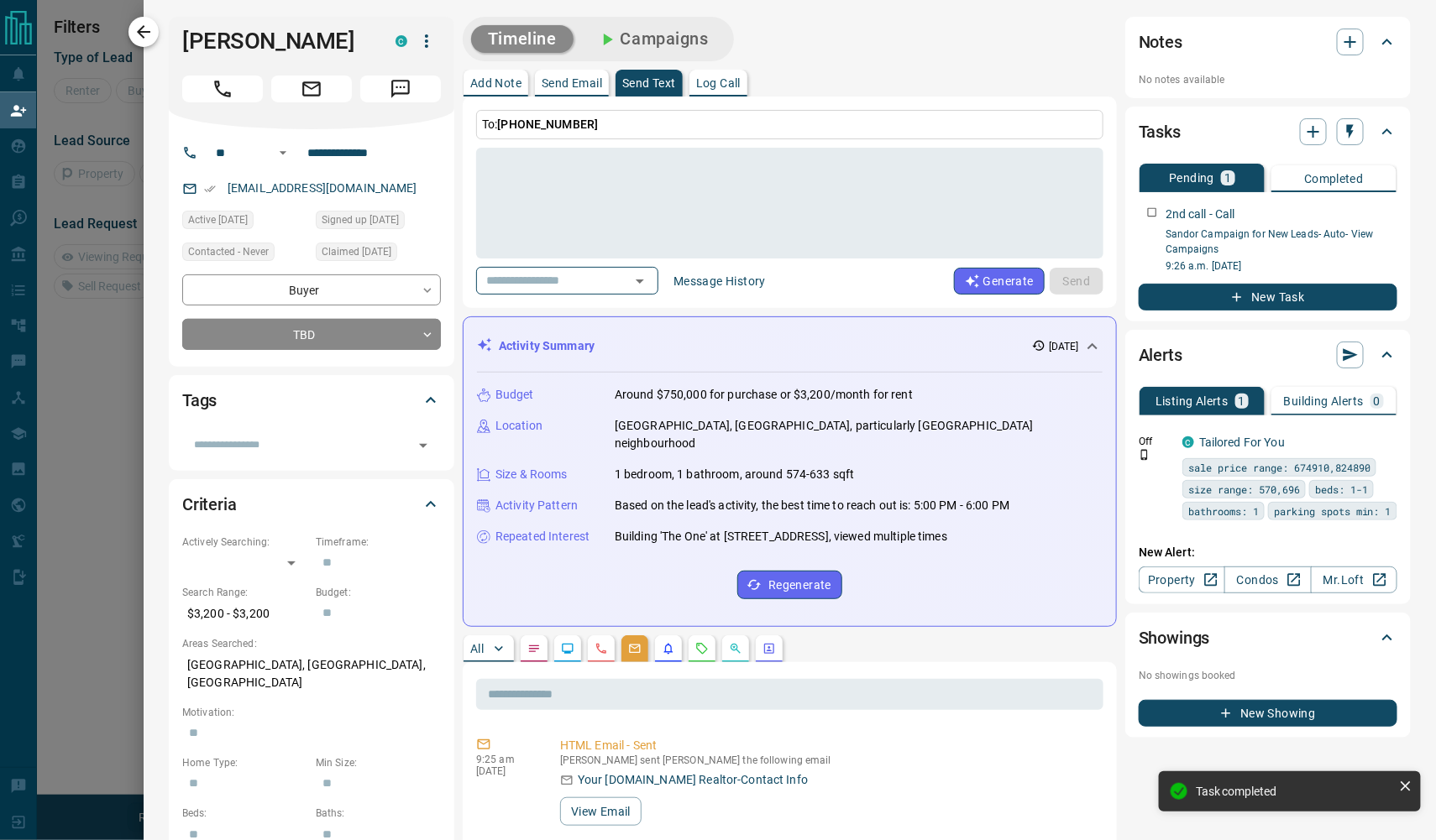
click at [154, 30] on icon "button" at bounding box center [143, 31] width 20 height 20
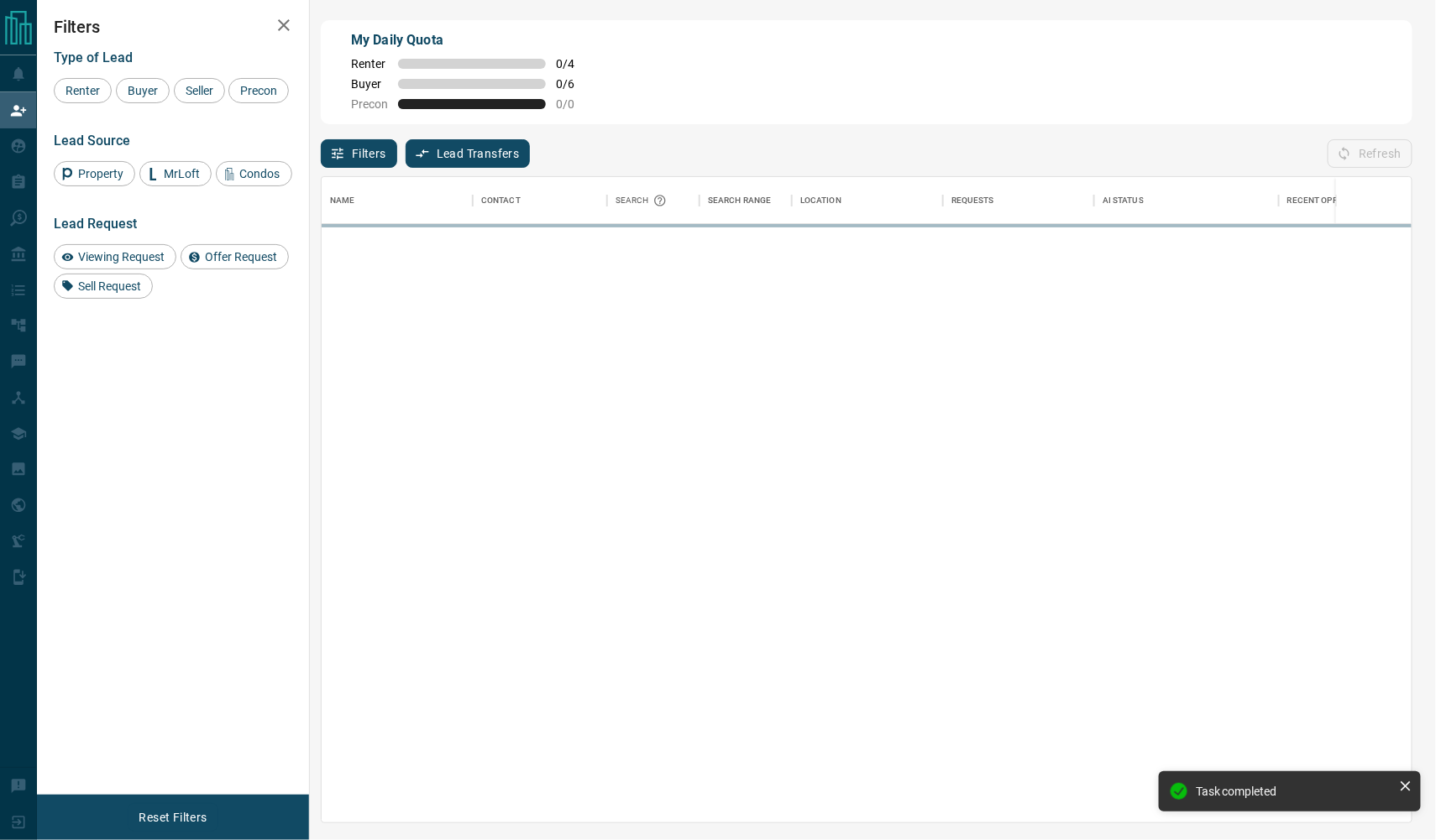
scroll to position [646, 1090]
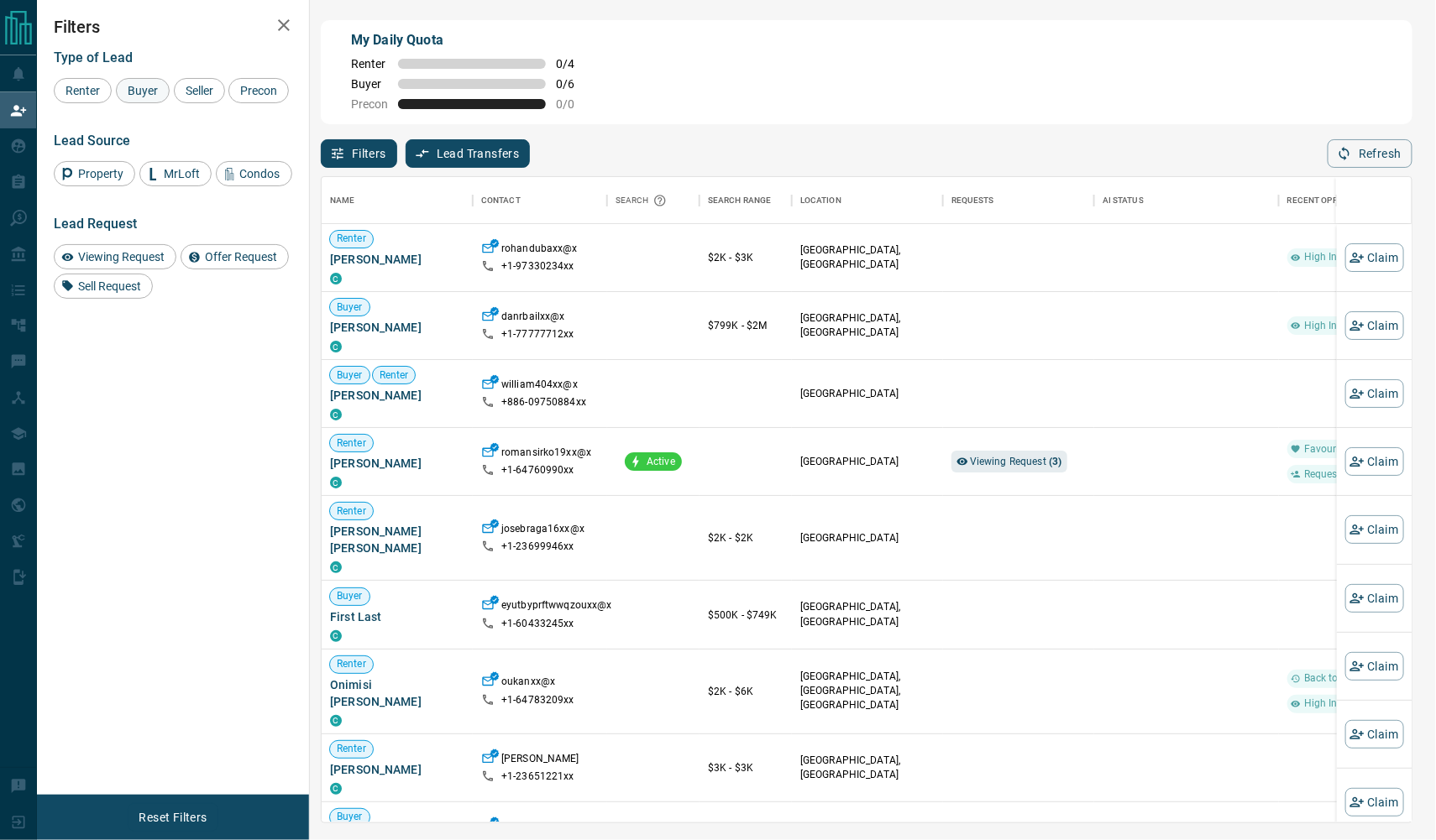
click at [149, 88] on span "Buyer" at bounding box center [143, 91] width 42 height 13
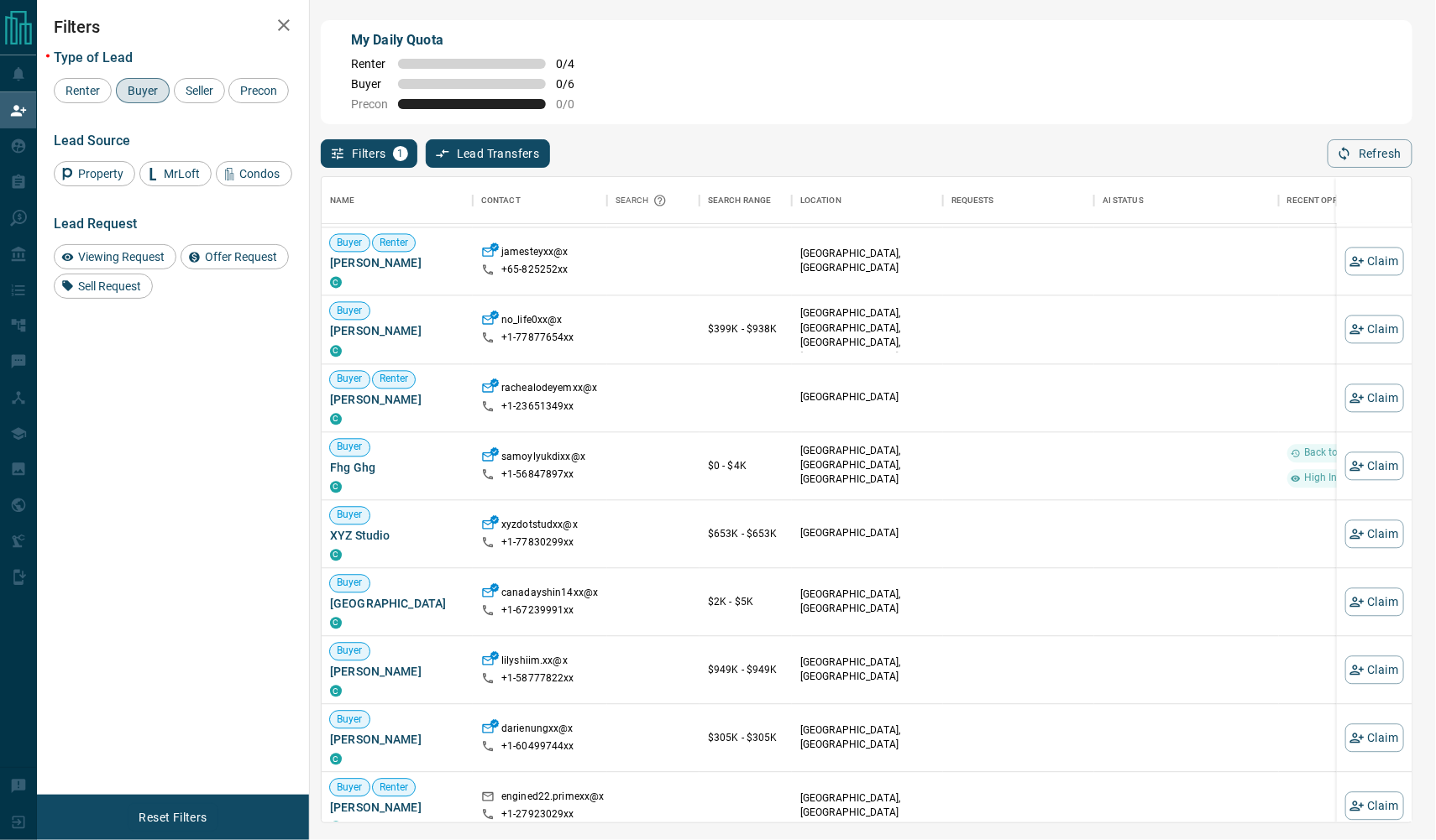
scroll to position [611, 0]
